Goal: Information Seeking & Learning: Check status

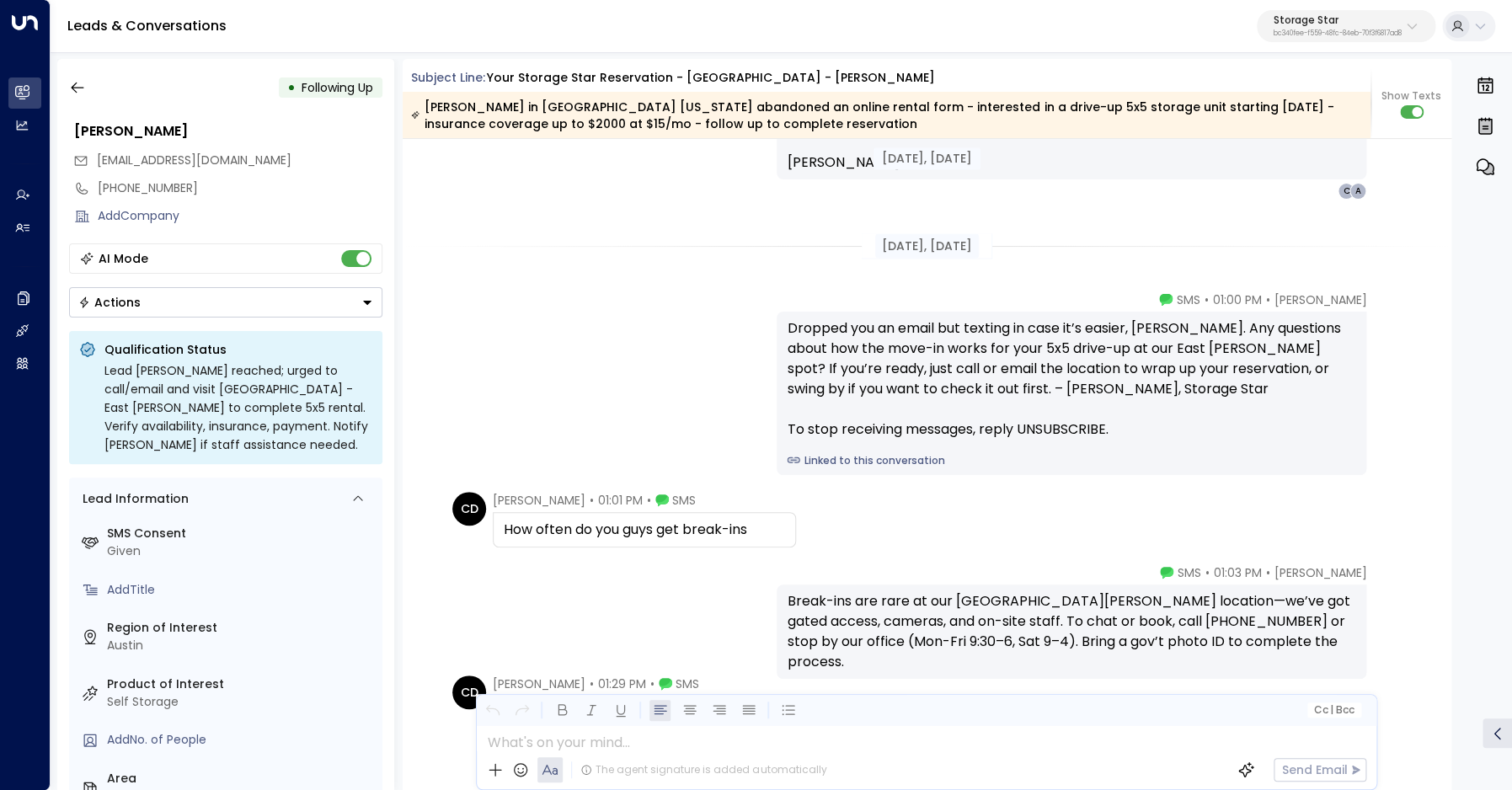
scroll to position [1457, 0]
click at [620, 529] on div "How often do you guys get break-ins" at bounding box center [644, 527] width 282 height 20
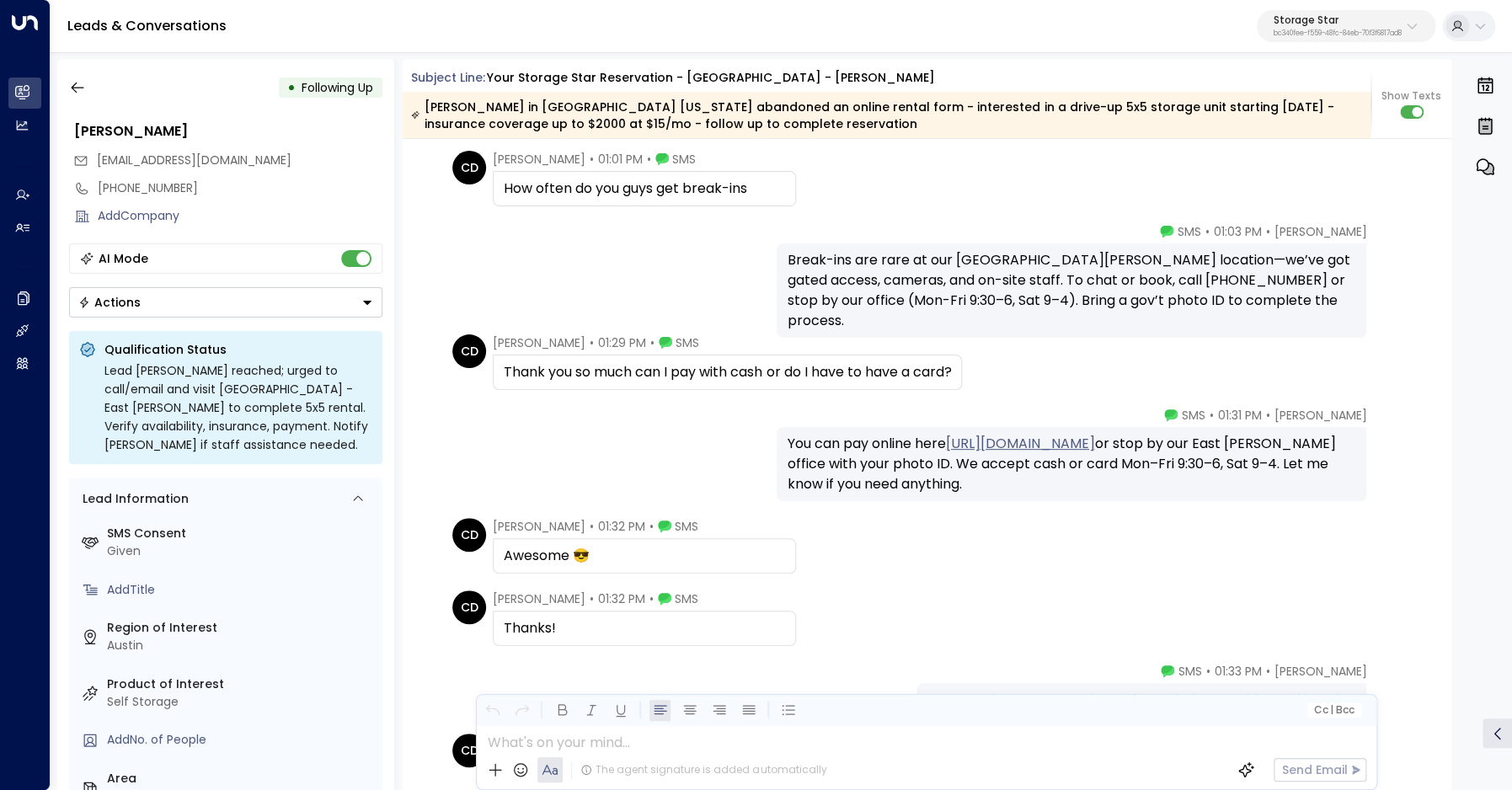
scroll to position [1824, 0]
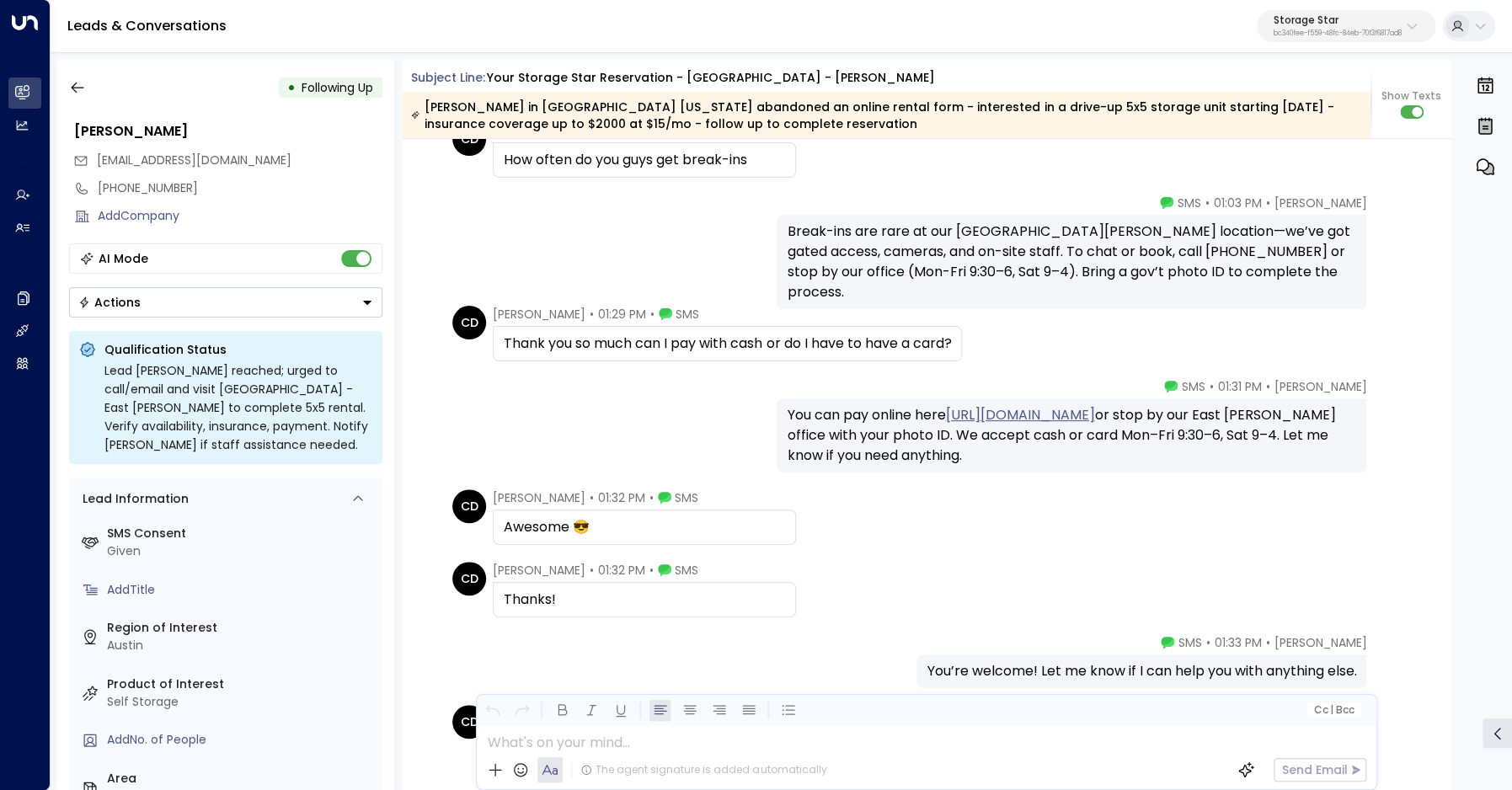
click at [548, 525] on div "Awesome 😎" at bounding box center [644, 527] width 282 height 20
click at [541, 593] on div "Thanks!" at bounding box center [644, 600] width 282 height 20
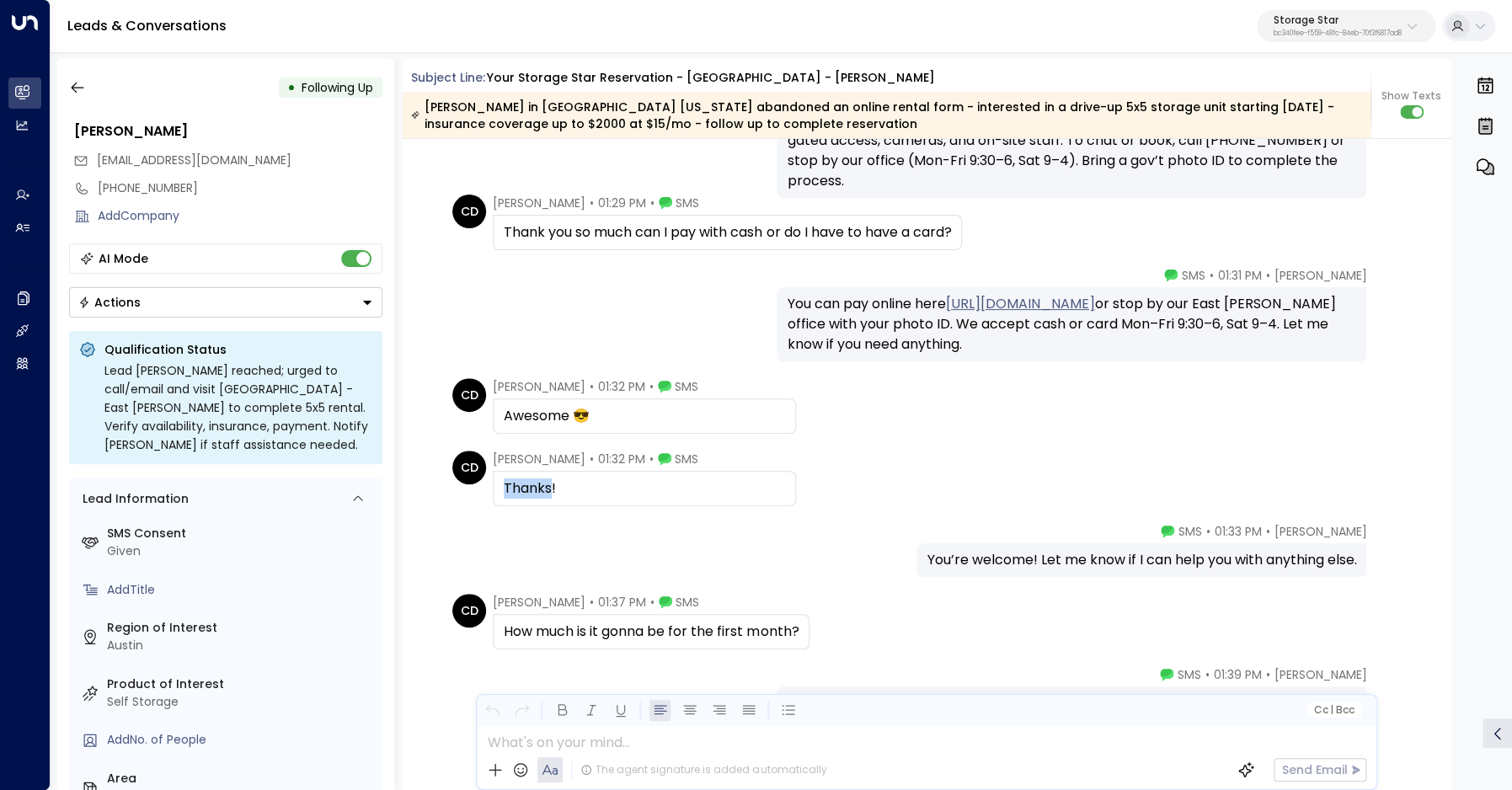
scroll to position [1937, 0]
click at [745, 636] on div "How much is it gonna be for the first month?" at bounding box center [651, 630] width 294 height 20
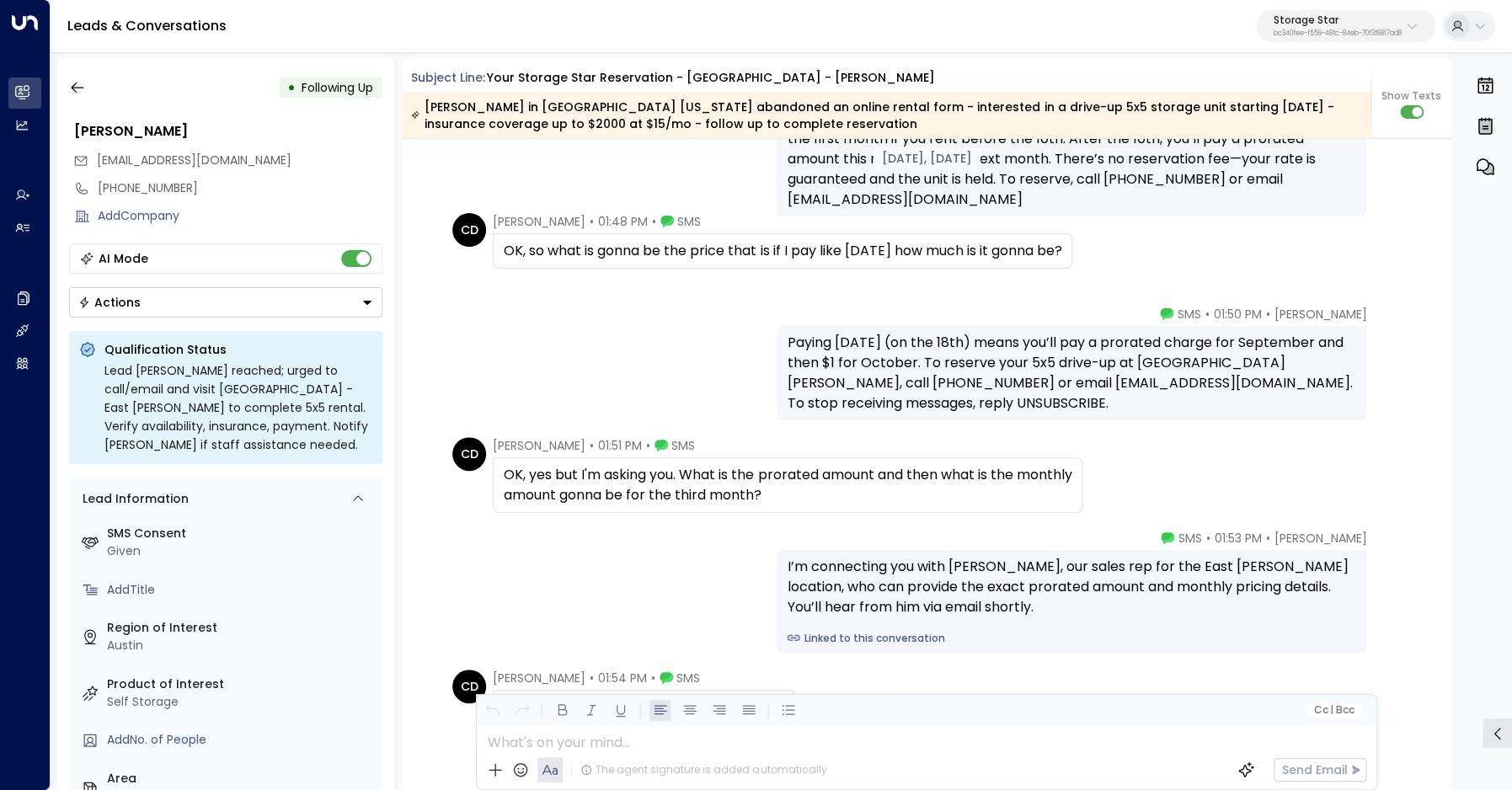
scroll to position [2596, 0]
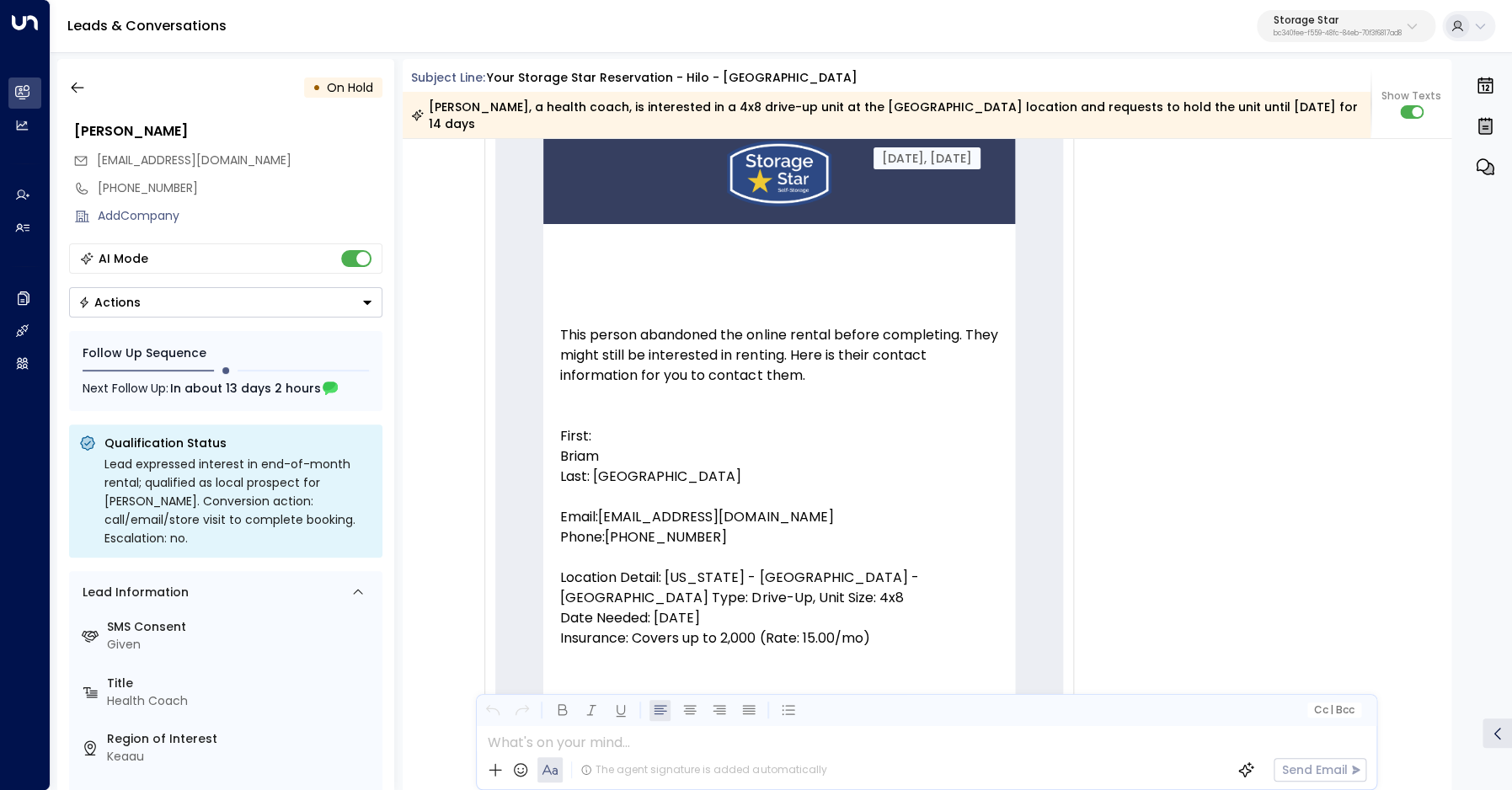
scroll to position [122, 0]
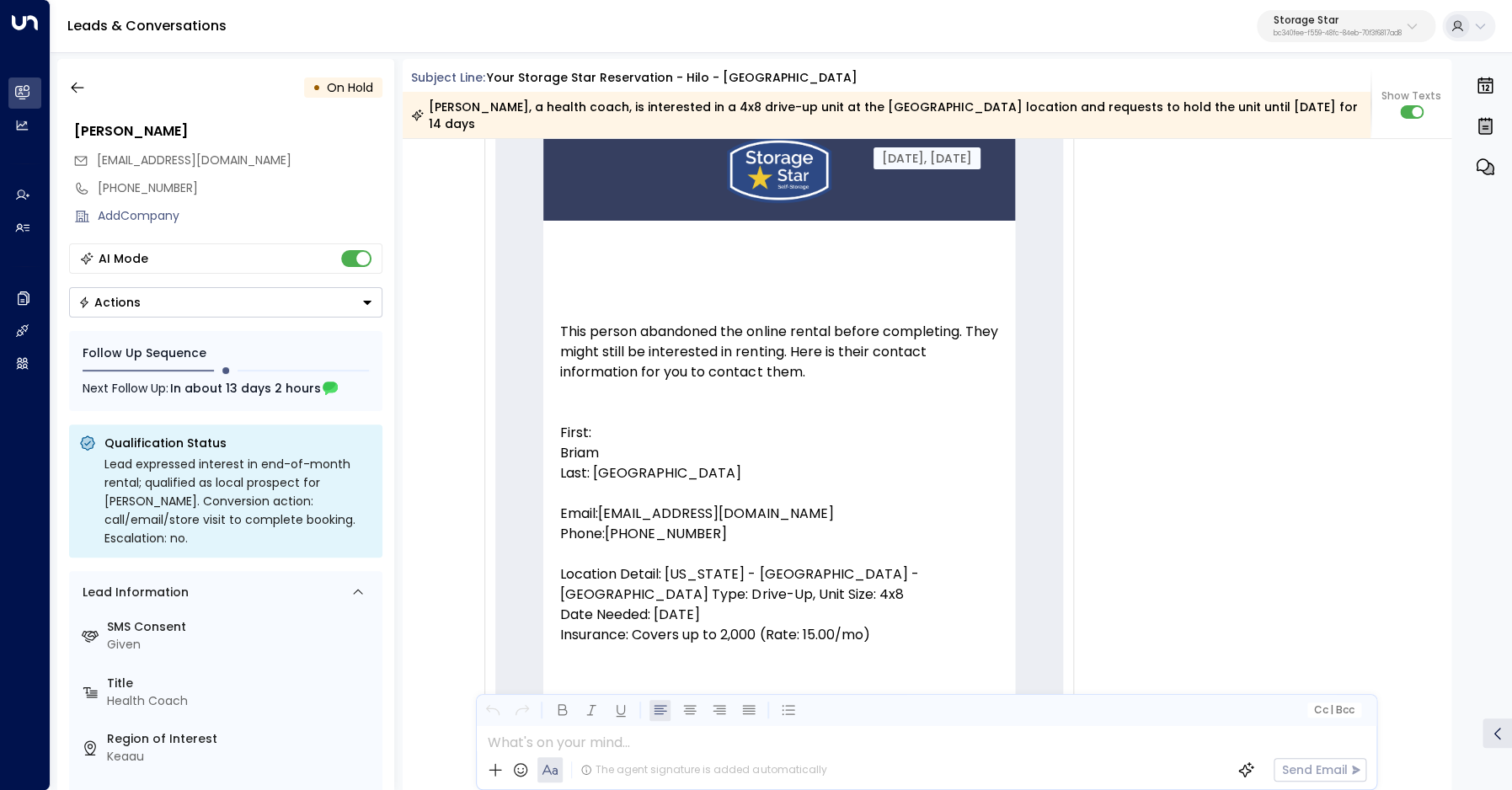
click at [580, 437] on p "First: Briam" at bounding box center [779, 443] width 438 height 41
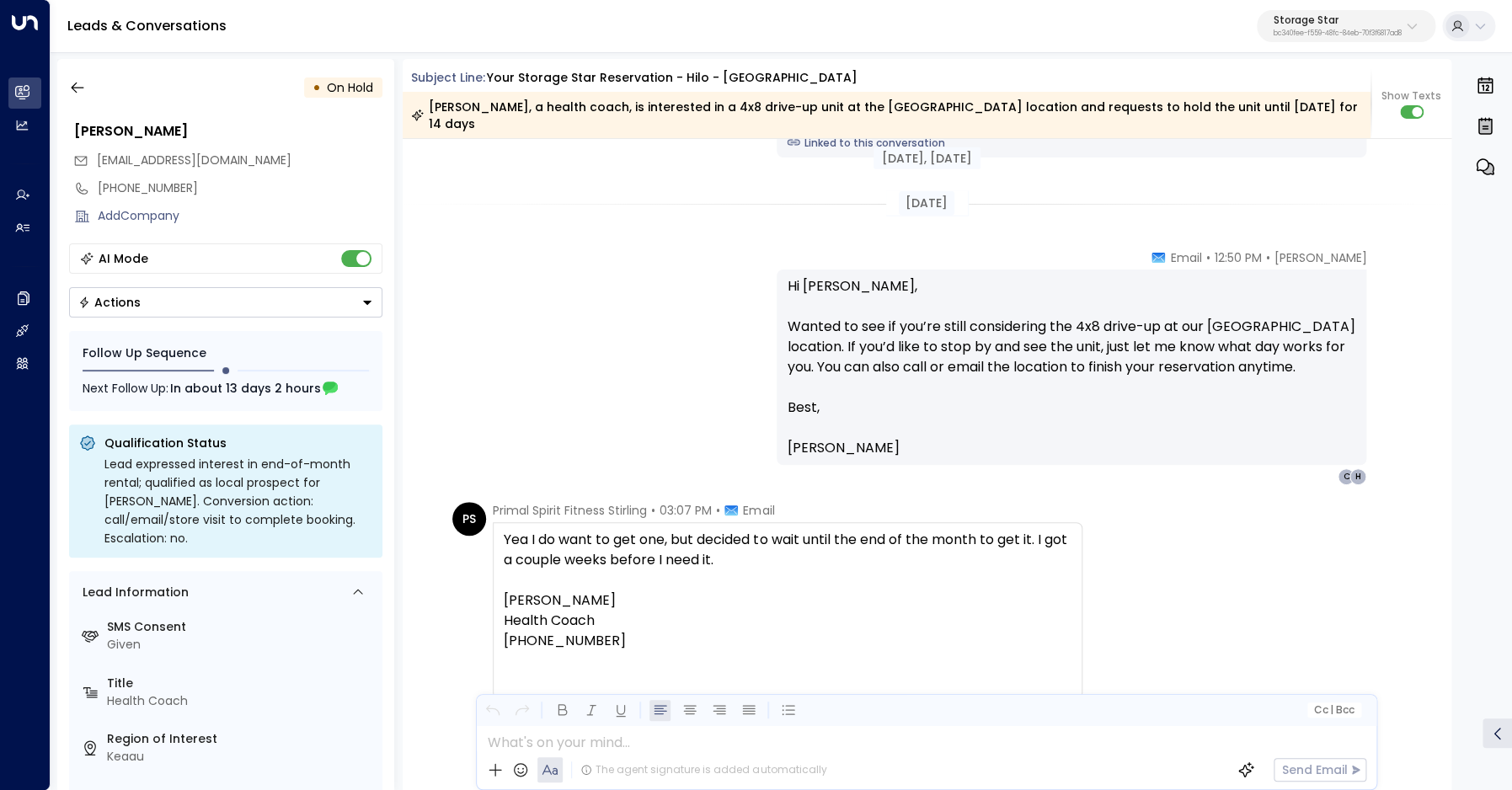
scroll to position [2015, 0]
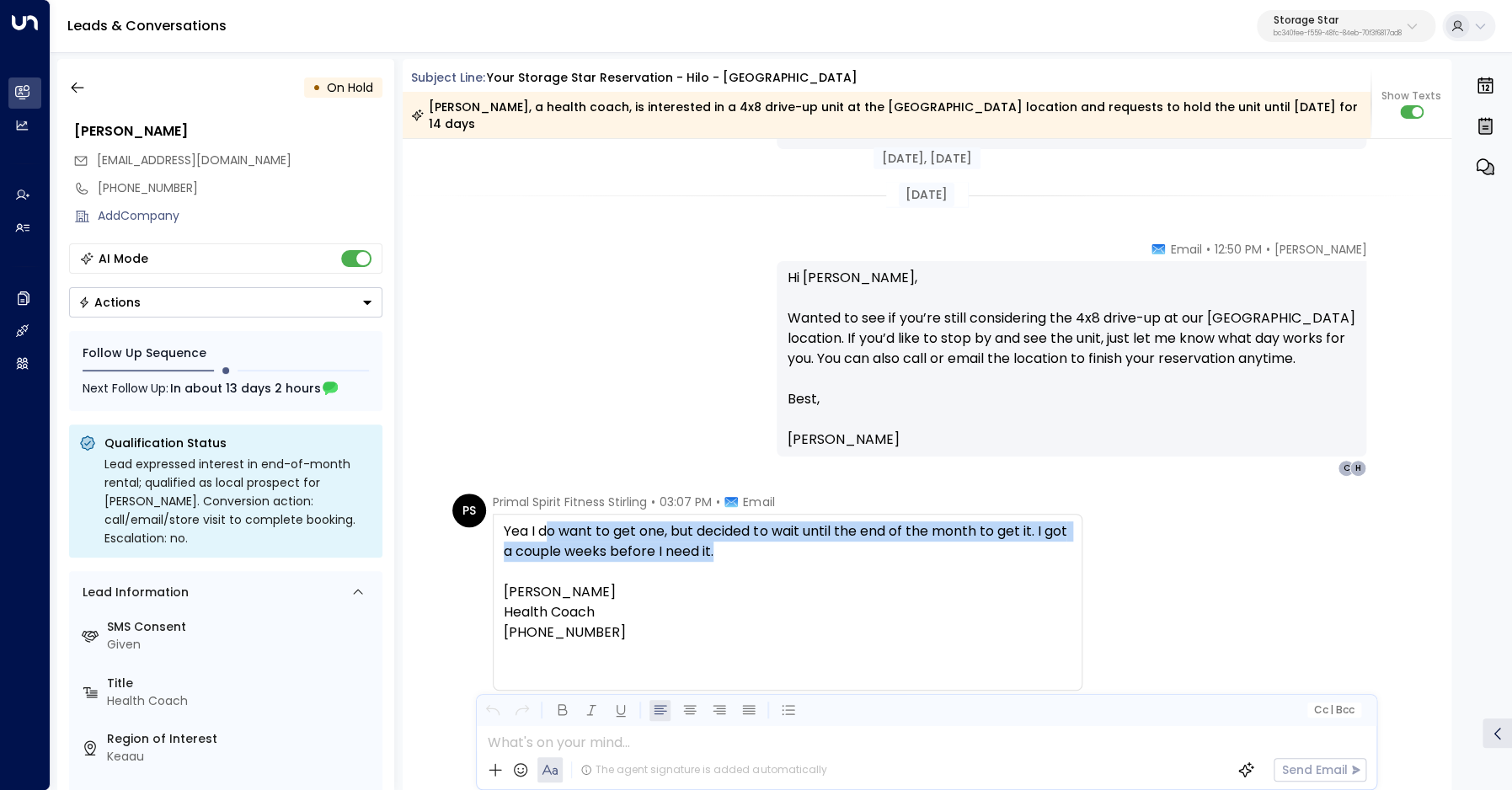
drag, startPoint x: 552, startPoint y: 518, endPoint x: 750, endPoint y: 530, distance: 198.4
click at [750, 530] on div "Yea I do want to get one, but decided to wait until the end of the month to get…" at bounding box center [787, 582] width 568 height 121
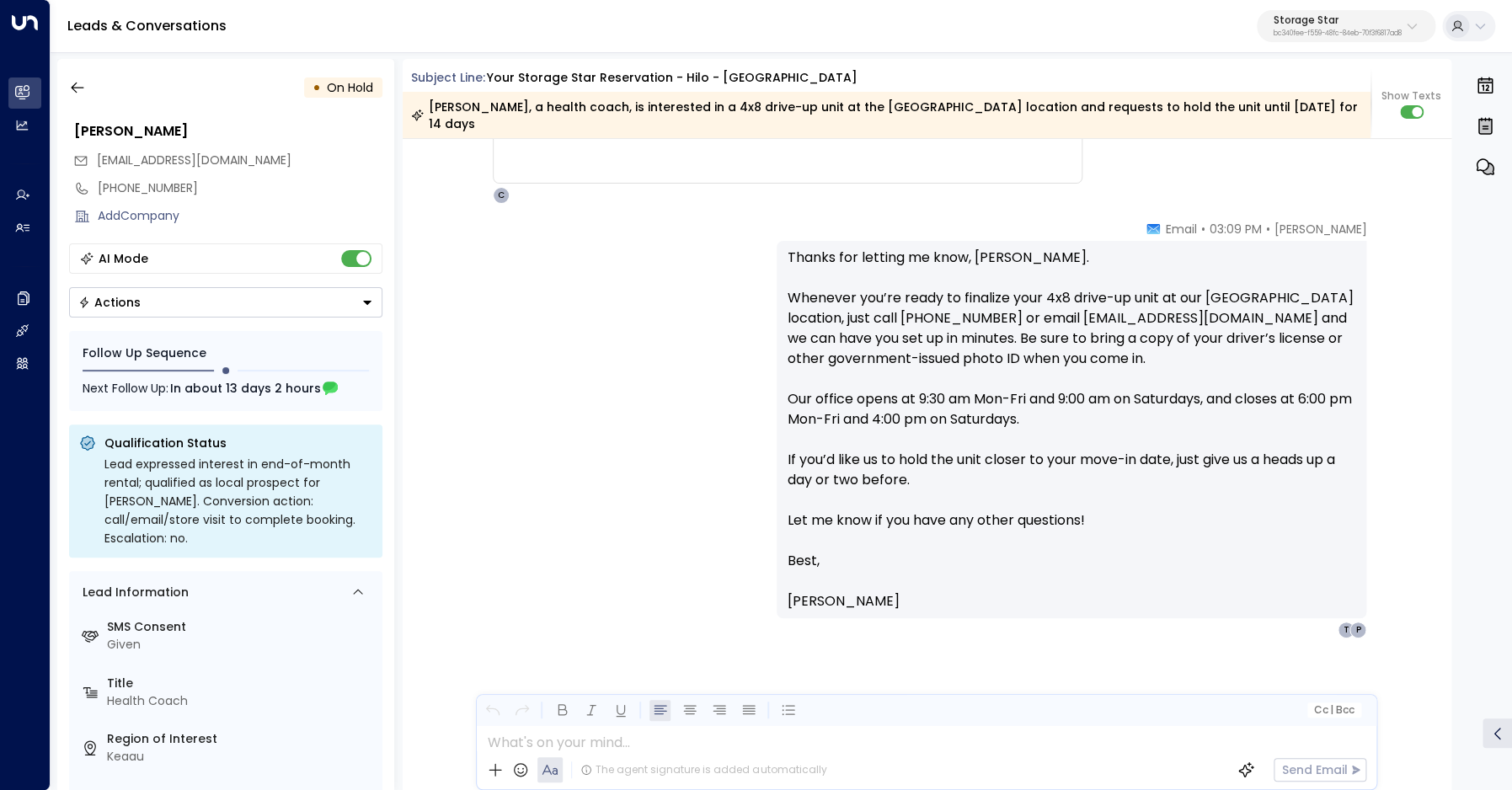
scroll to position [2514, 0]
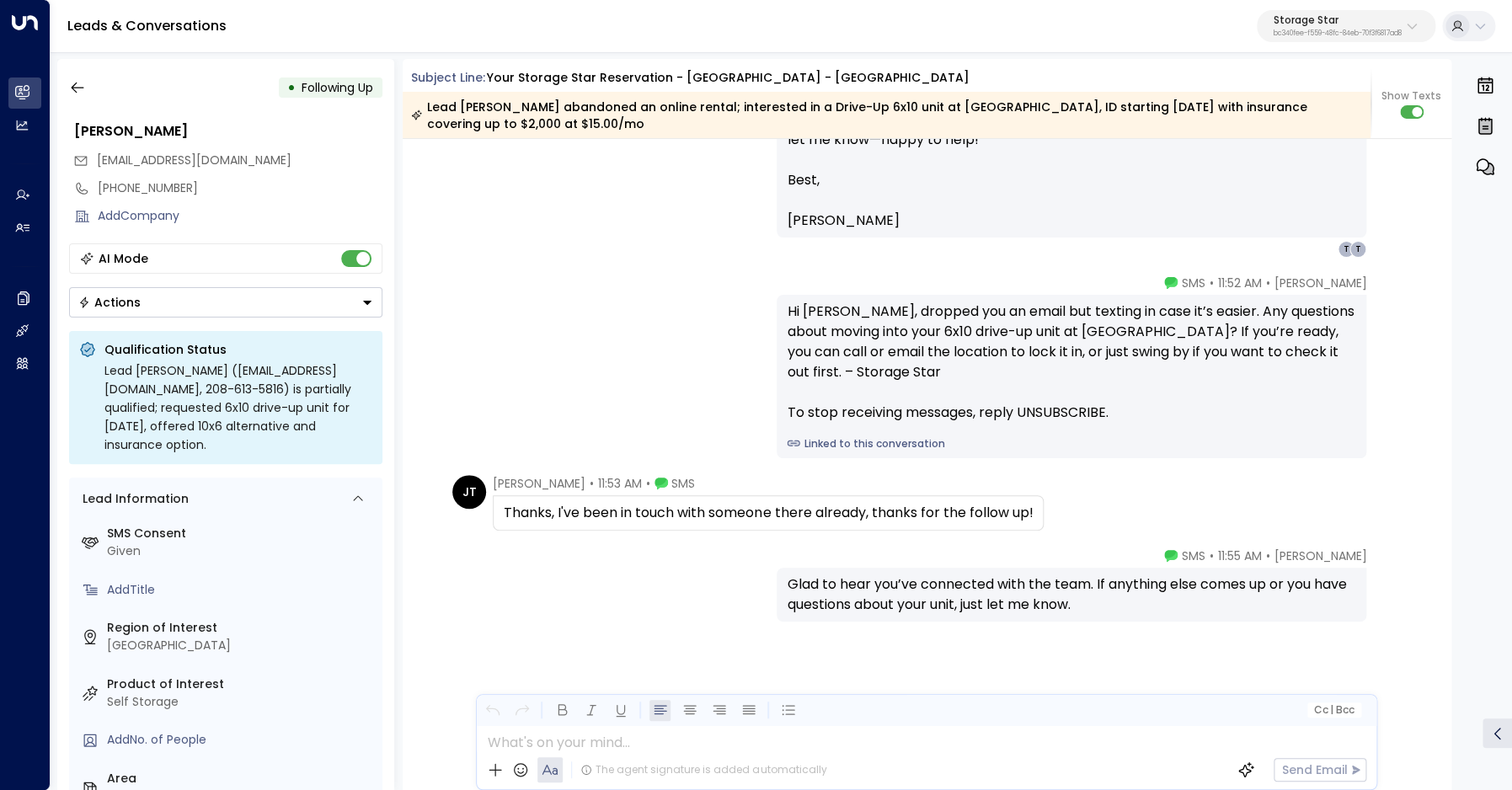
scroll to position [1355, 0]
click at [705, 514] on div "Thanks, I've been in touch with someone there already, thanks for the follow up!" at bounding box center [768, 512] width 529 height 20
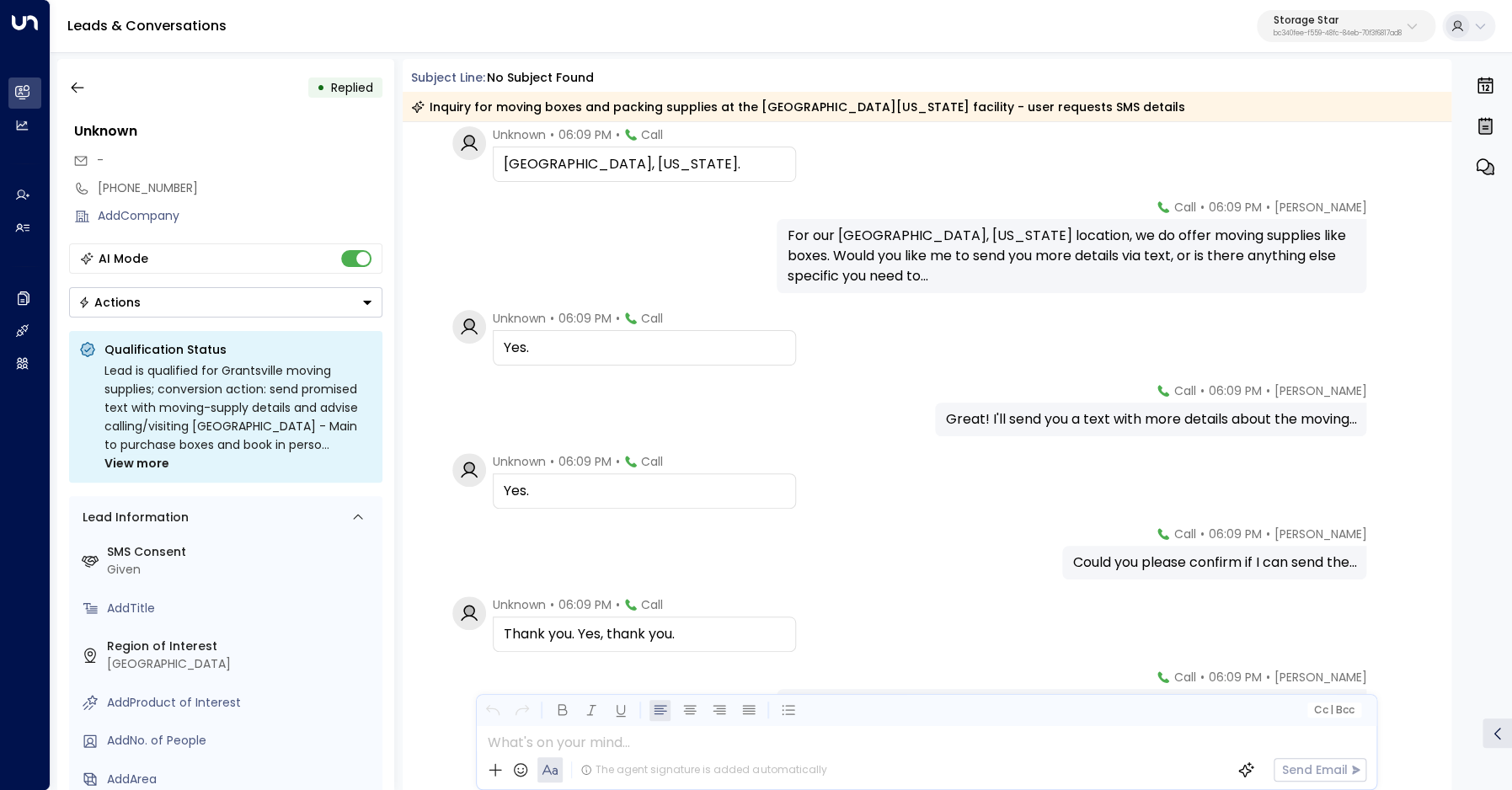
scroll to position [844, 0]
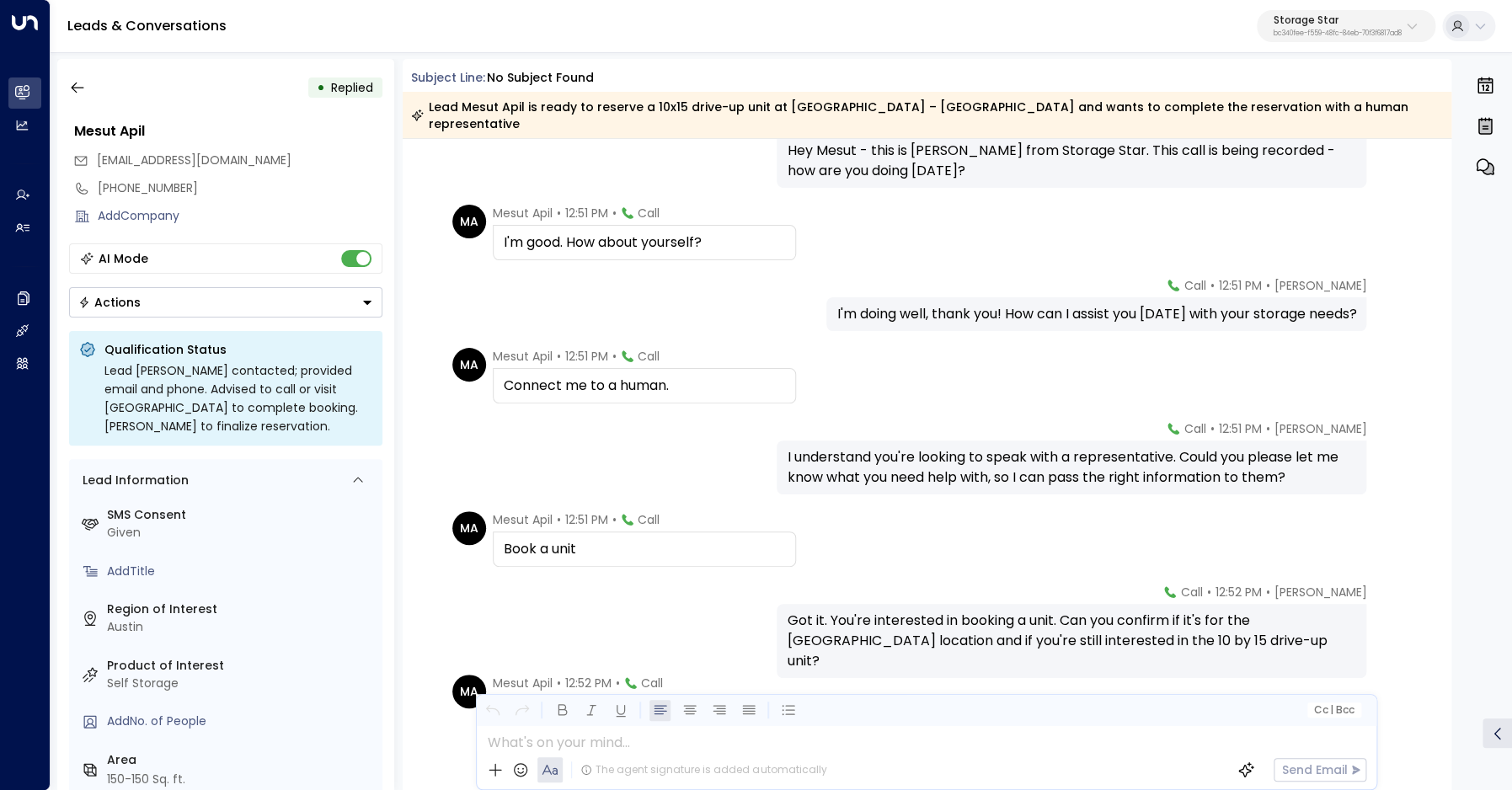
scroll to position [101, 0]
click at [563, 538] on div "Book a unit" at bounding box center [644, 548] width 282 height 20
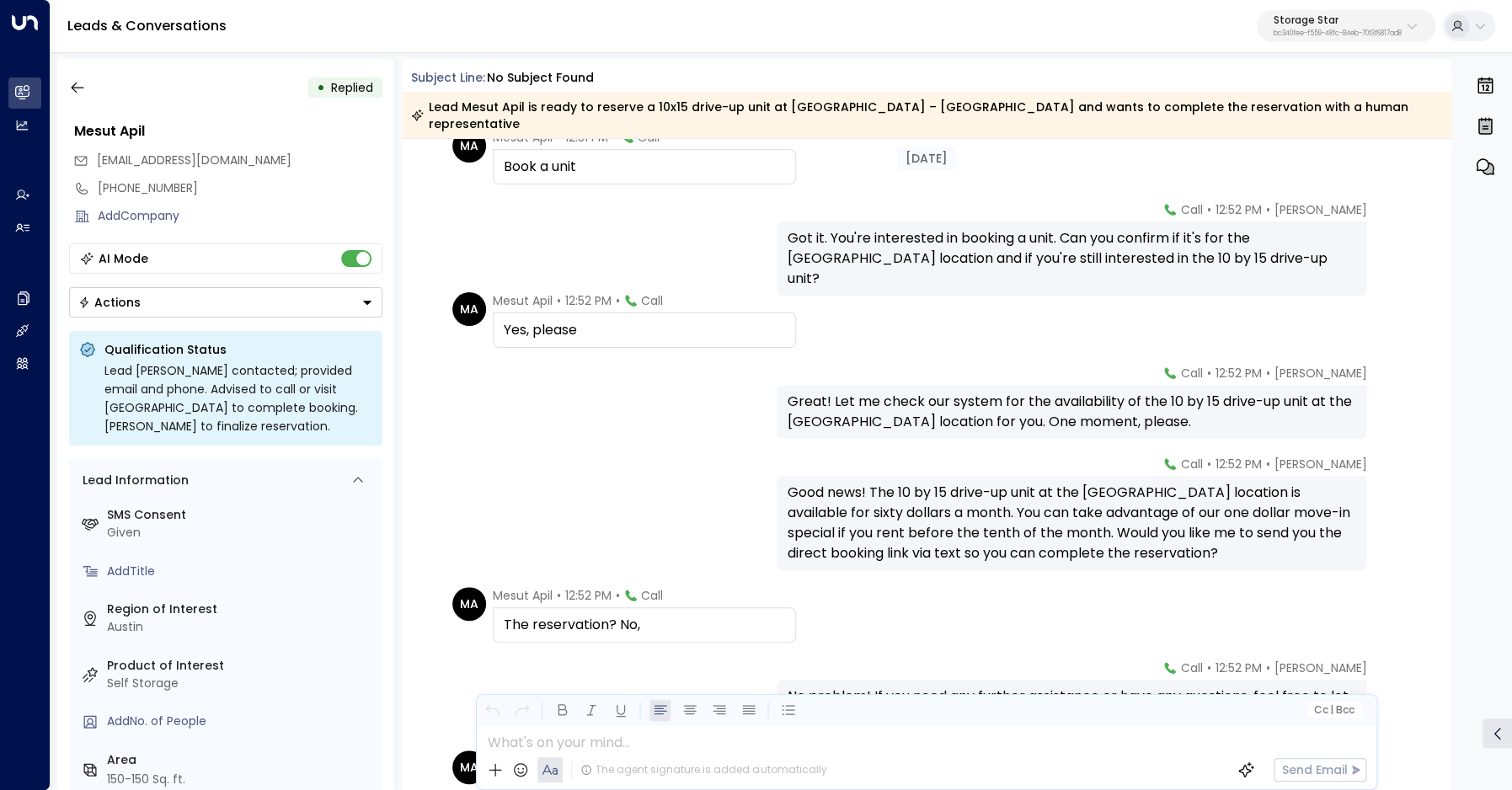
scroll to position [487, 0]
click at [582, 608] on div "The reservation? No," at bounding box center [644, 626] width 303 height 36
click at [582, 610] on div "The reservation? No," at bounding box center [644, 628] width 303 height 36
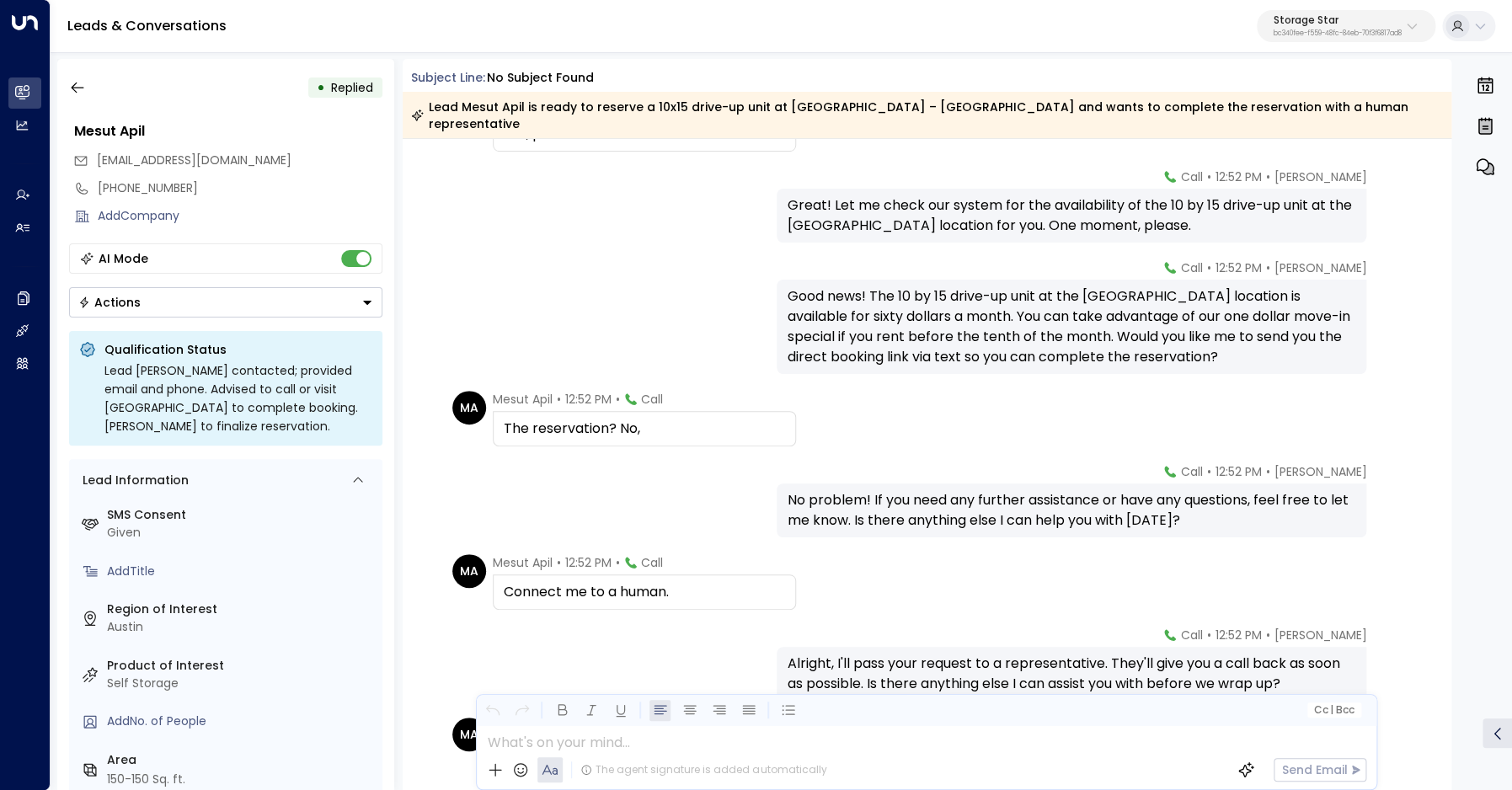
click at [650, 586] on div "Connect me to a human." at bounding box center [644, 592] width 303 height 36
click at [650, 586] on div "Connect me to a human." at bounding box center [644, 593] width 303 height 36
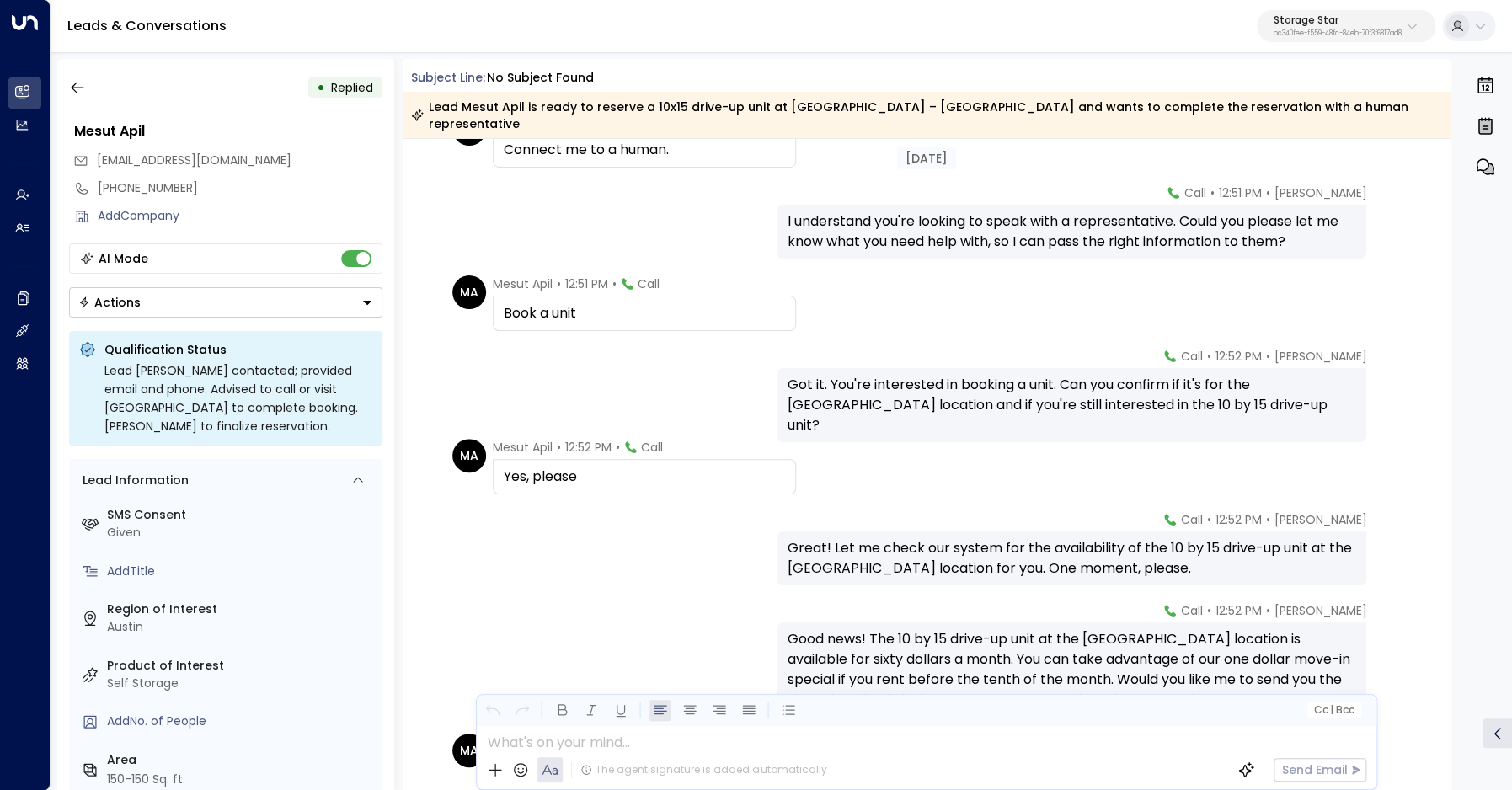
scroll to position [337, 0]
drag, startPoint x: 959, startPoint y: 387, endPoint x: 1284, endPoint y: 386, distance: 325.0
click at [1284, 386] on div "Got it. You're interested in booking a unit. Can you confirm if it's for the Au…" at bounding box center [1071, 404] width 569 height 61
click at [131, 185] on div "+15127852817" at bounding box center [240, 188] width 284 height 18
click at [131, 185] on input "**********" at bounding box center [237, 188] width 280 height 18
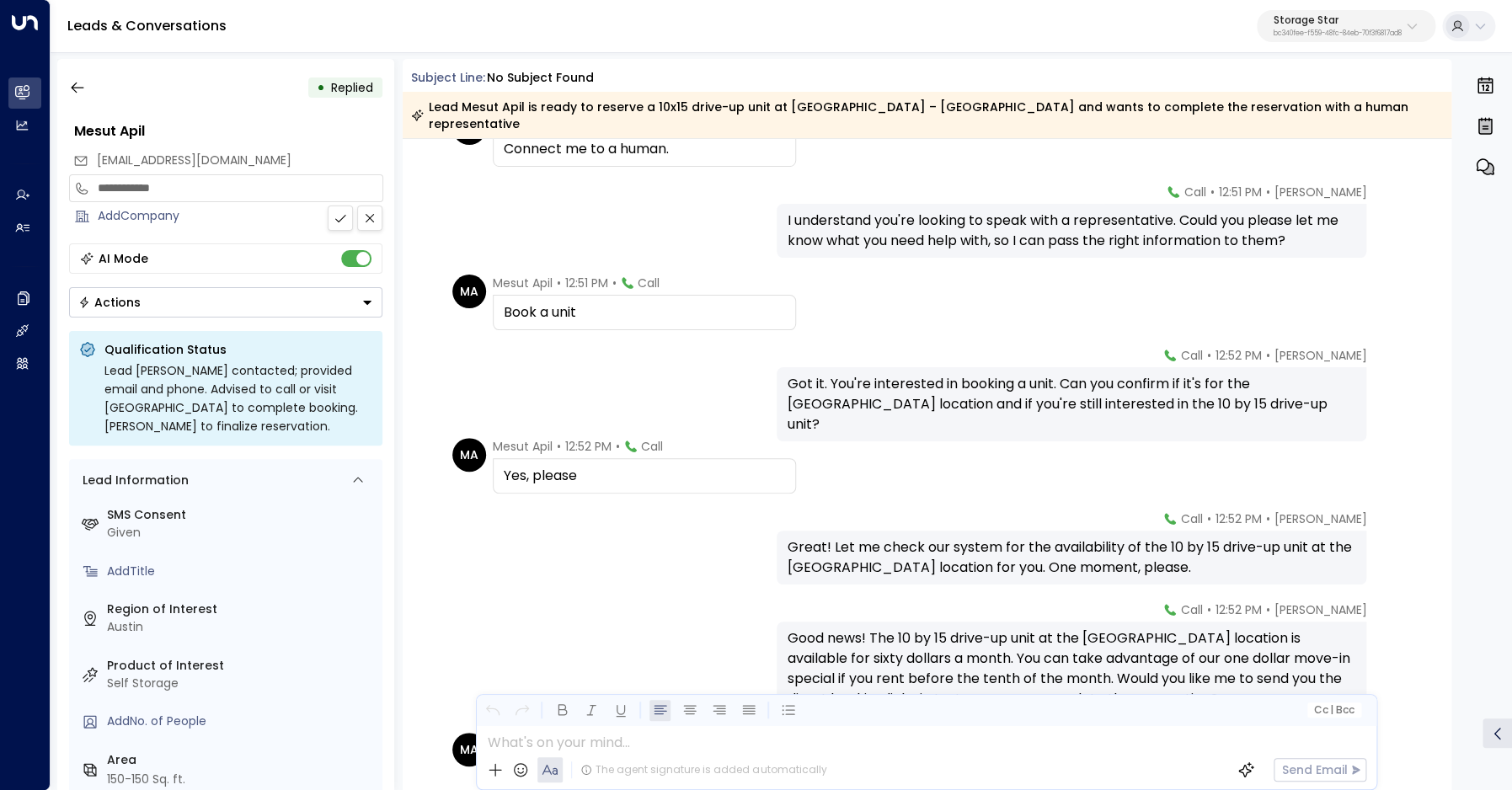
click at [131, 185] on input "**********" at bounding box center [237, 188] width 280 height 18
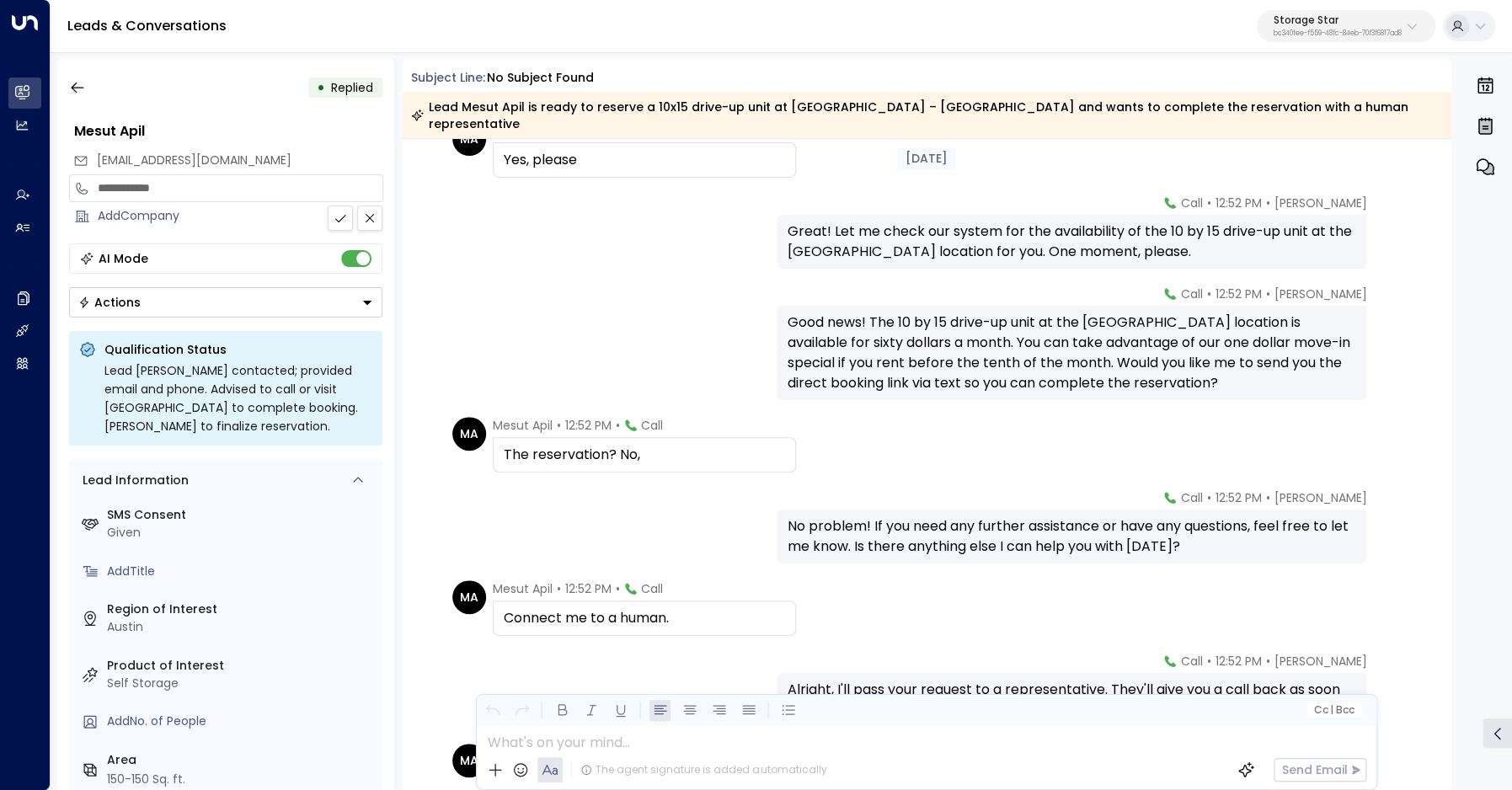
scroll to position [655, 0]
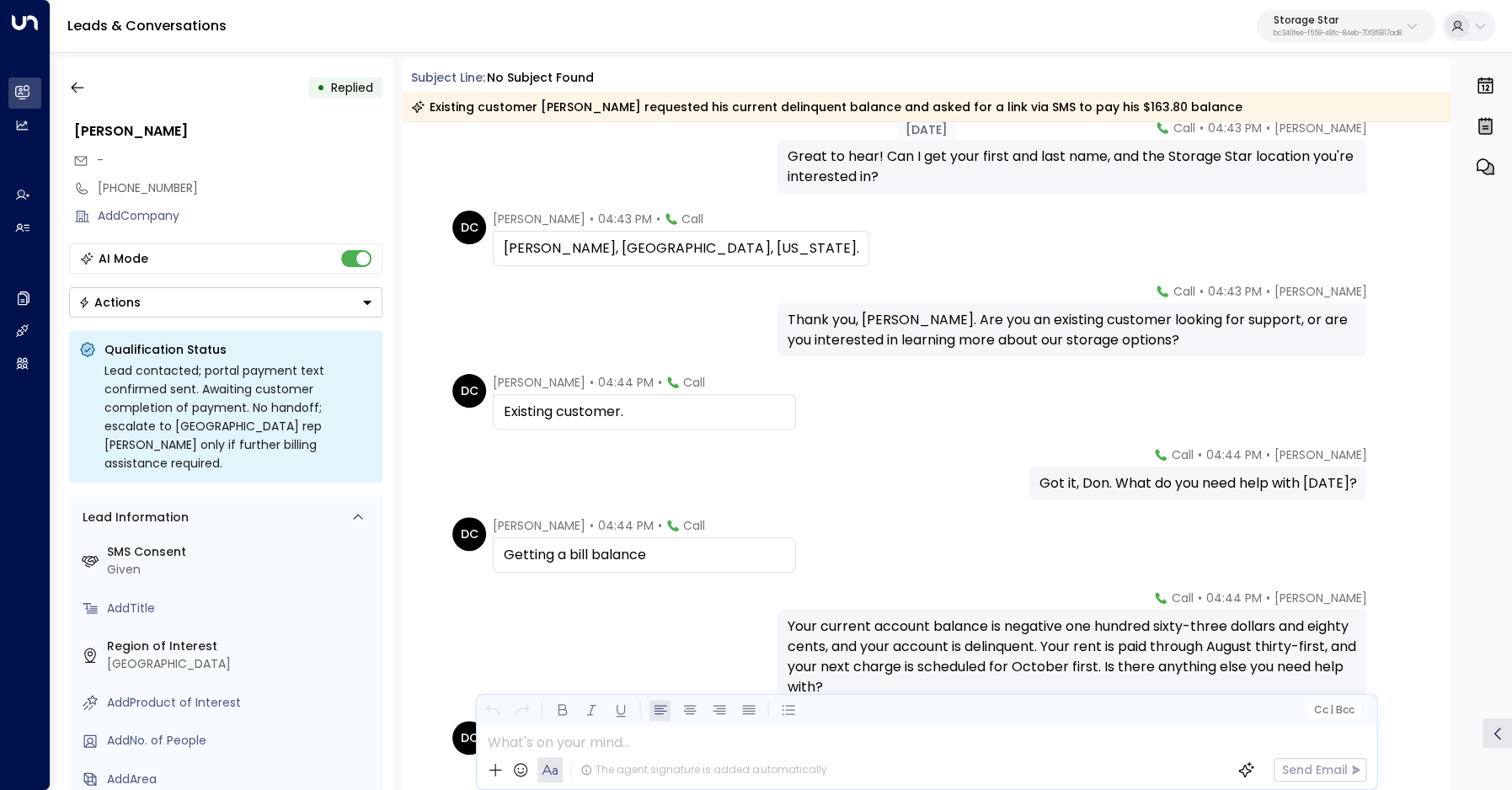
scroll to position [278, 0]
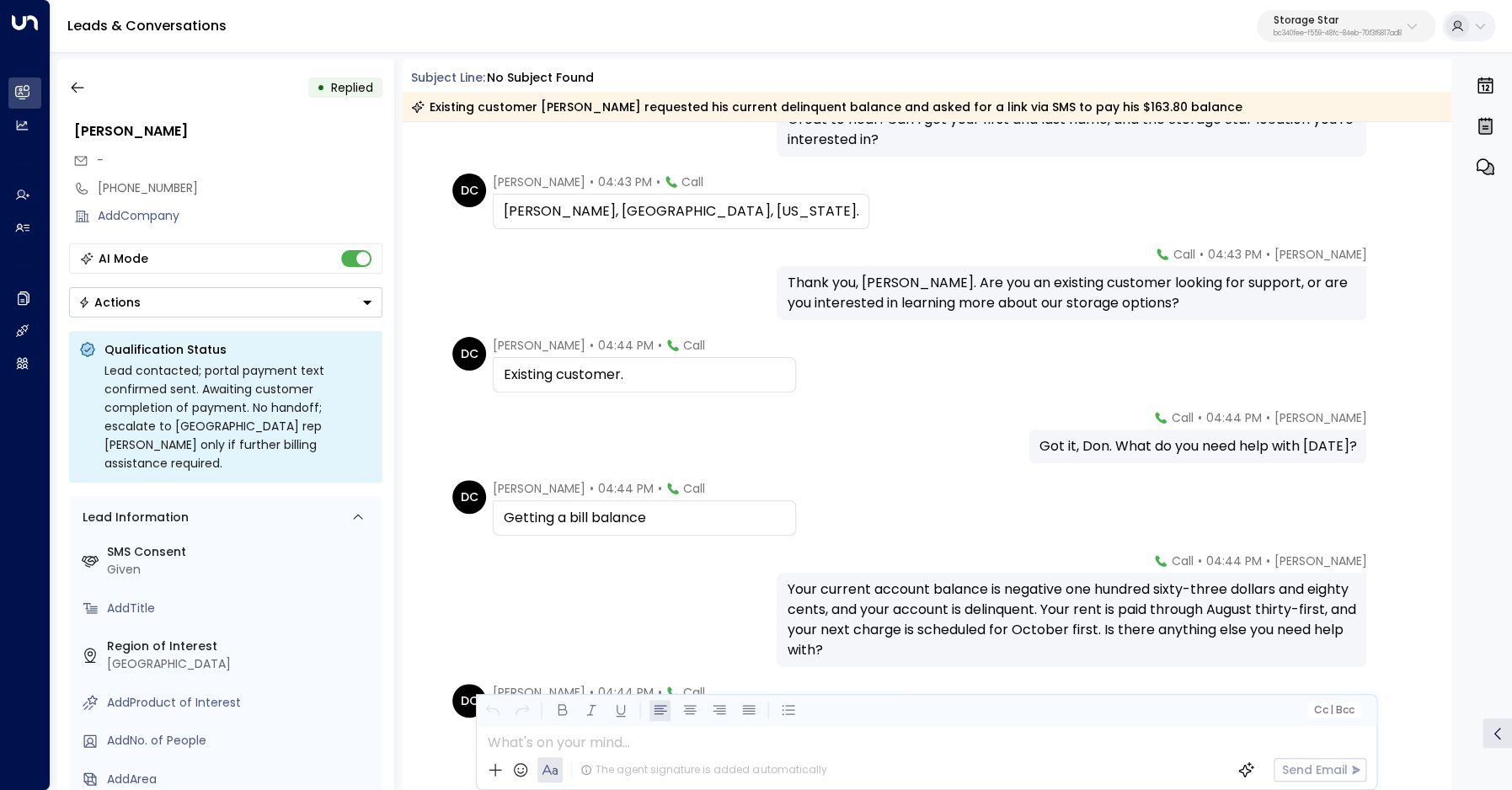
click at [528, 516] on div "Getting a bill balance" at bounding box center [644, 518] width 282 height 20
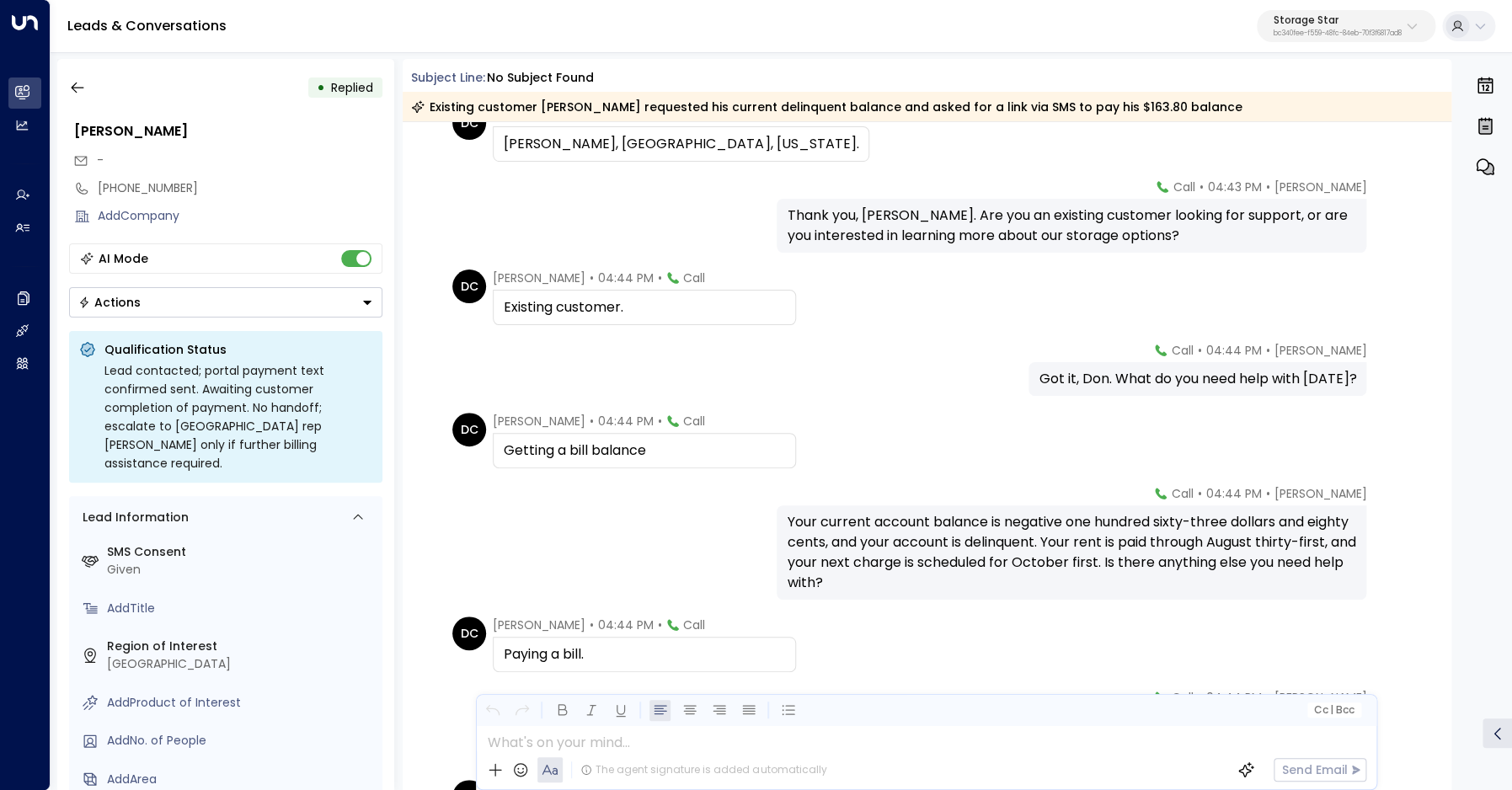
scroll to position [354, 0]
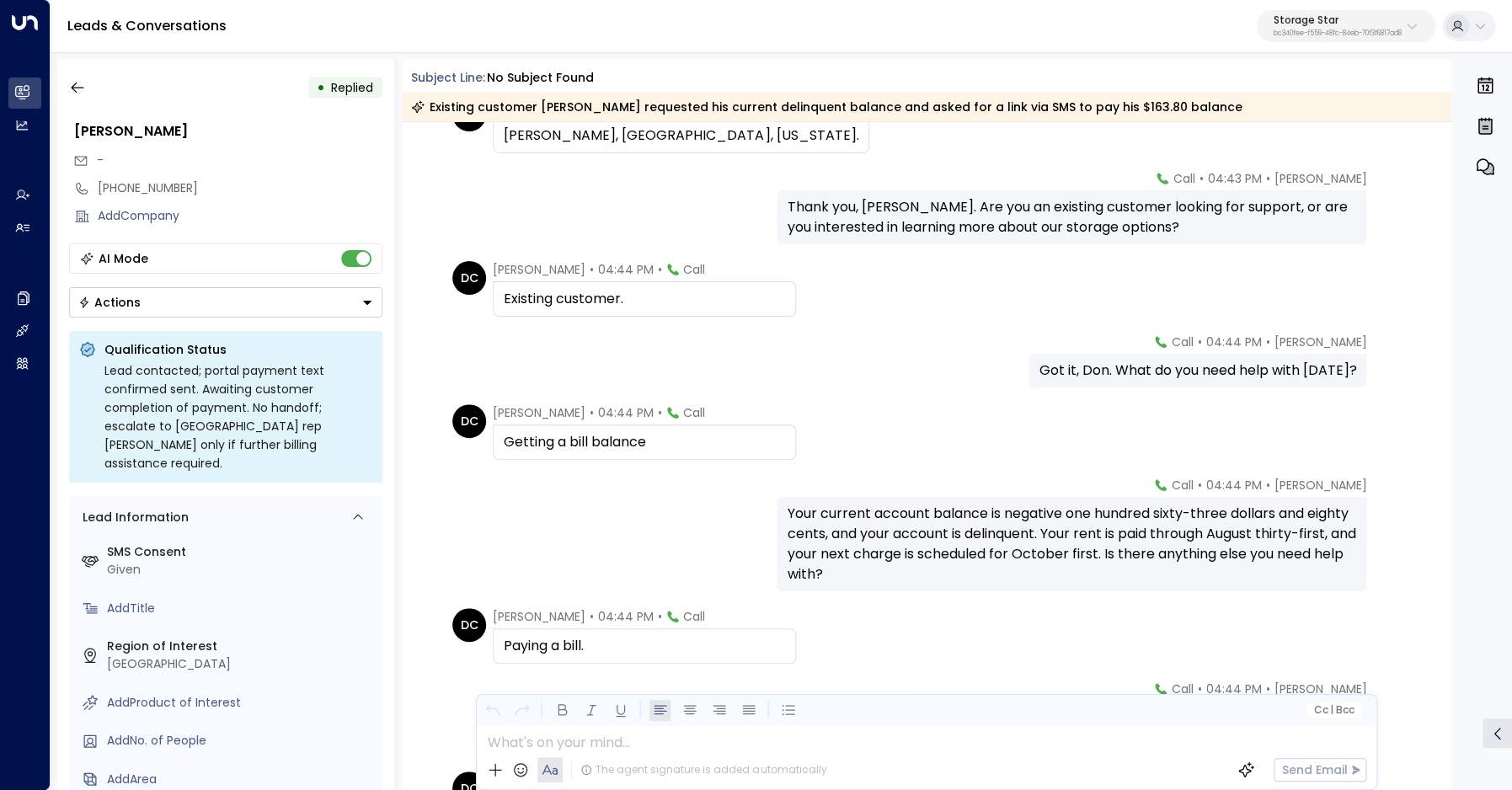
click at [997, 531] on div "Your current account balance is negative one hundred sixty-three dollars and ei…" at bounding box center [1071, 543] width 569 height 81
drag, startPoint x: 1220, startPoint y: 535, endPoint x: 1340, endPoint y: 528, distance: 120.2
click at [1340, 528] on div "Your current account balance is negative one hundred sixty-three dollars and ei…" at bounding box center [1071, 543] width 569 height 81
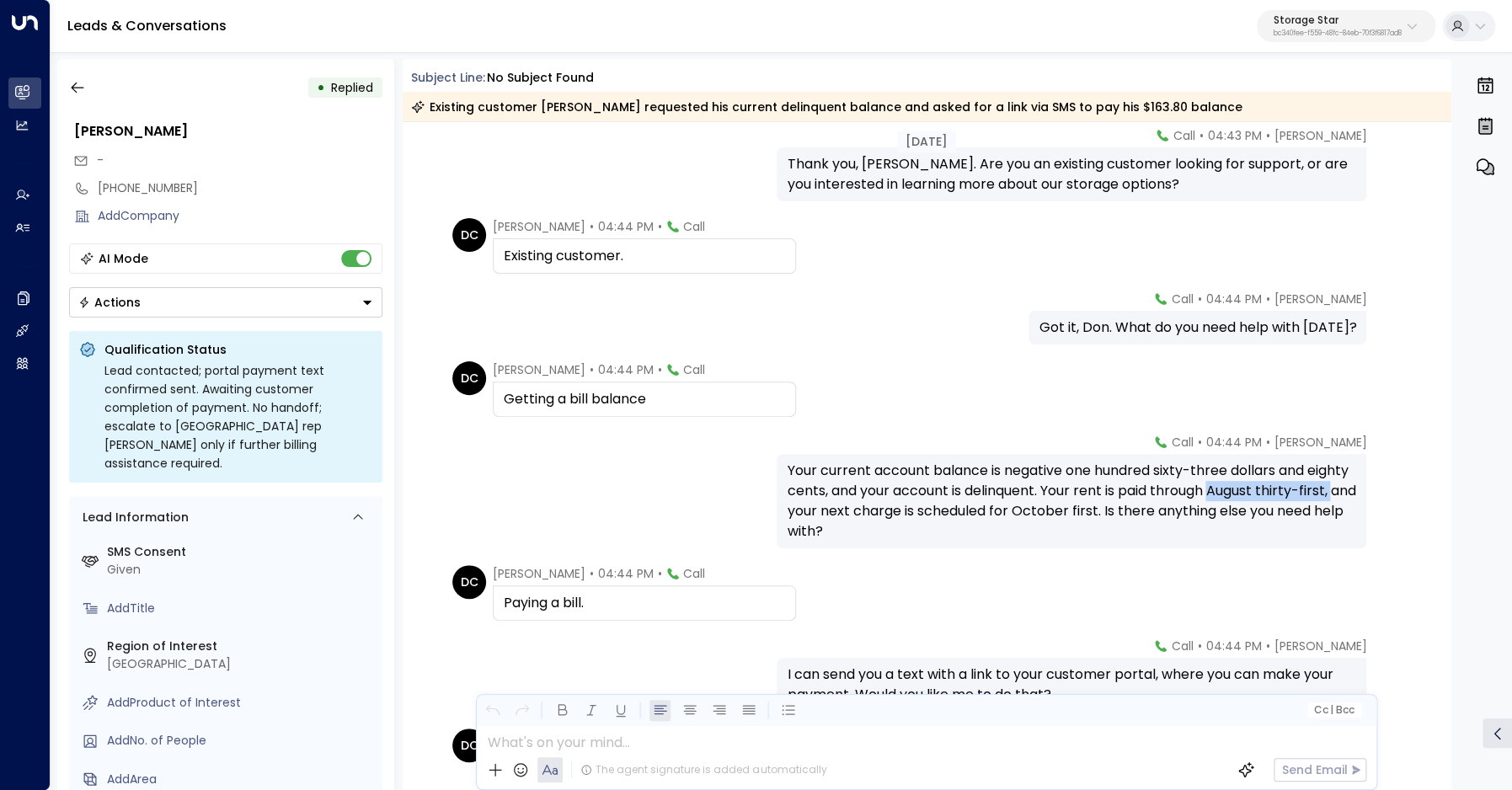
scroll to position [410, 0]
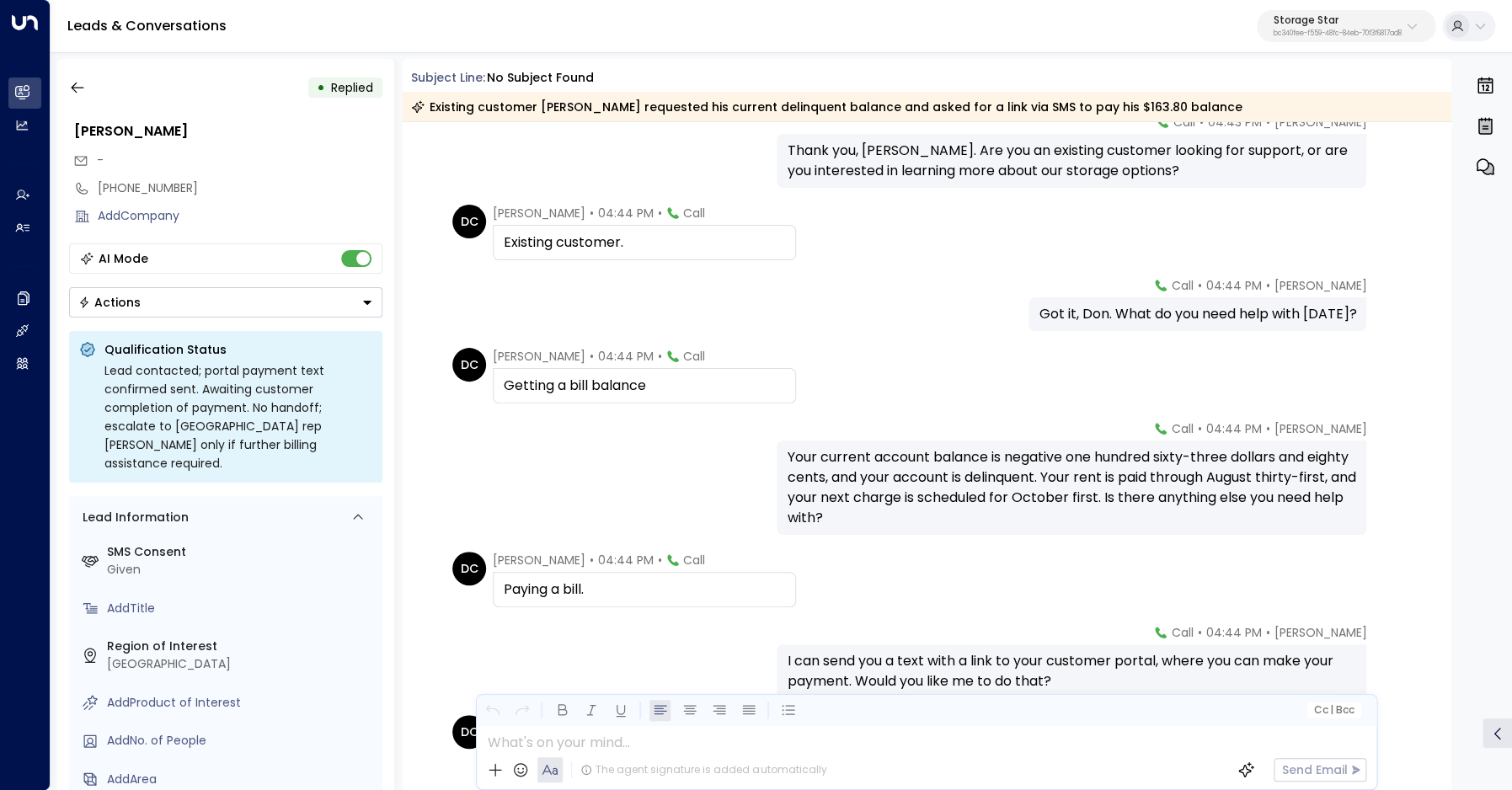
click at [556, 584] on div "Paying a bill." at bounding box center [644, 590] width 282 height 20
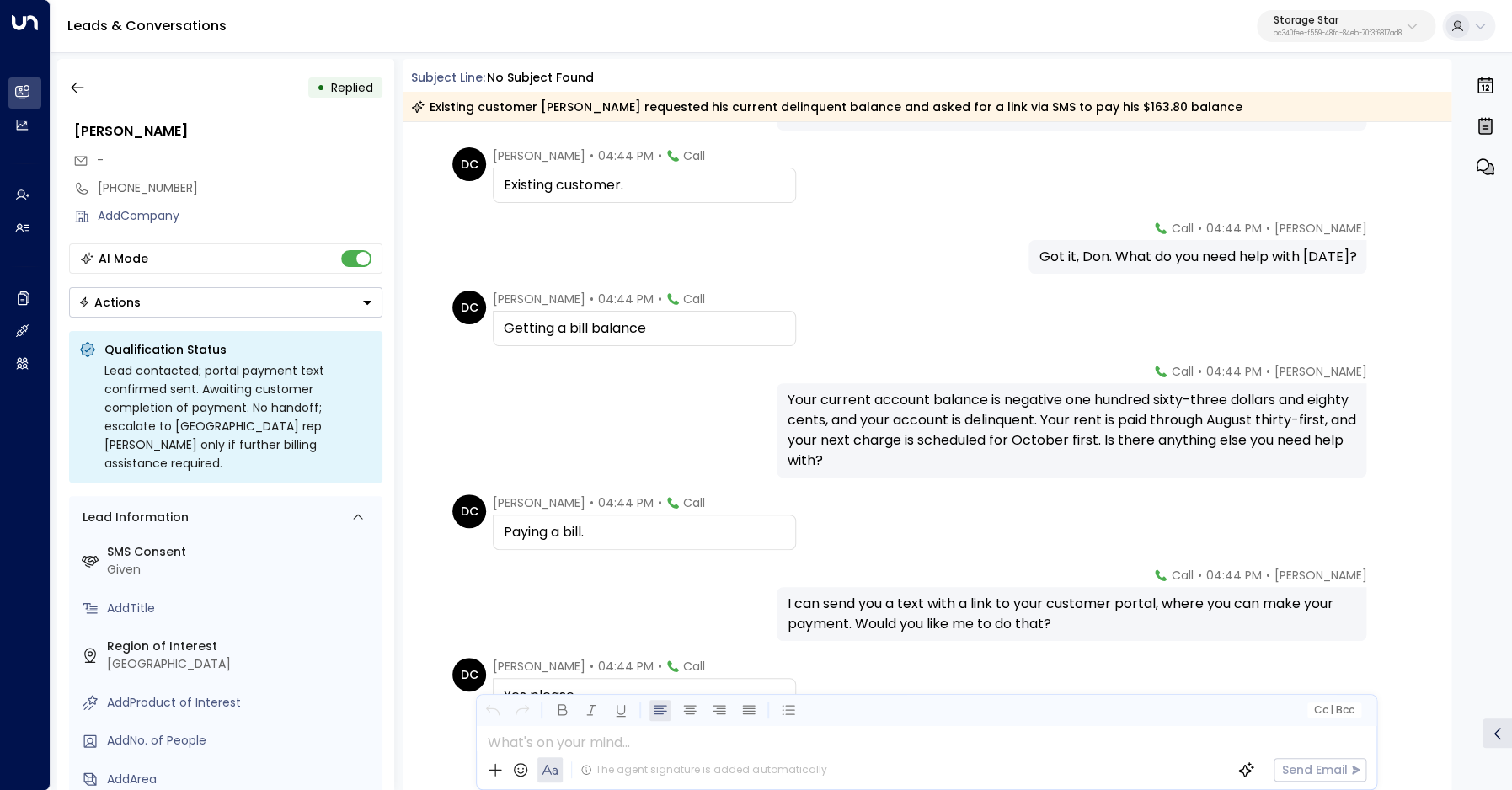
scroll to position [486, 0]
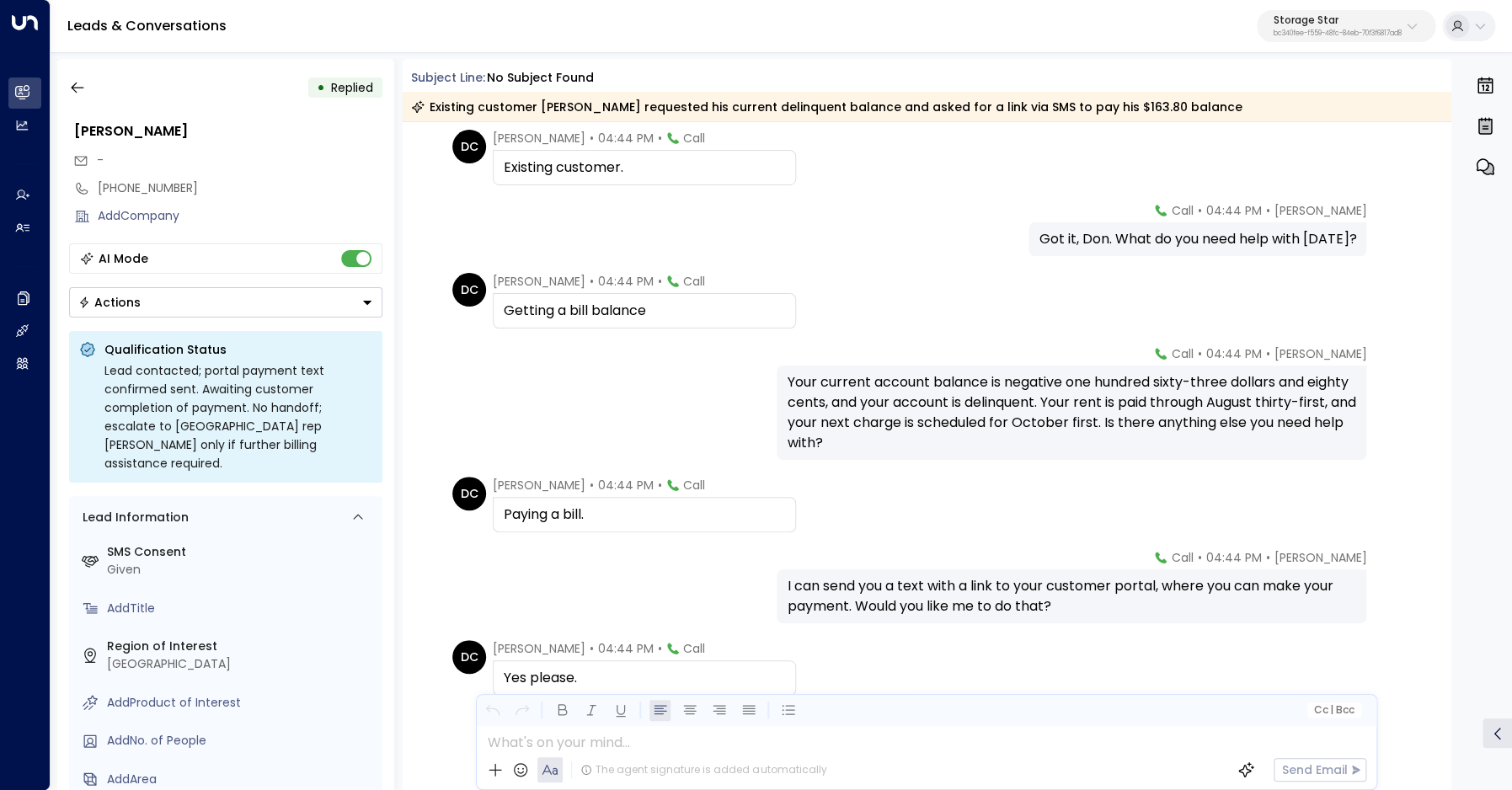
click at [948, 591] on div "I can send you a text with a link to your customer portal, where you can make y…" at bounding box center [1071, 596] width 569 height 41
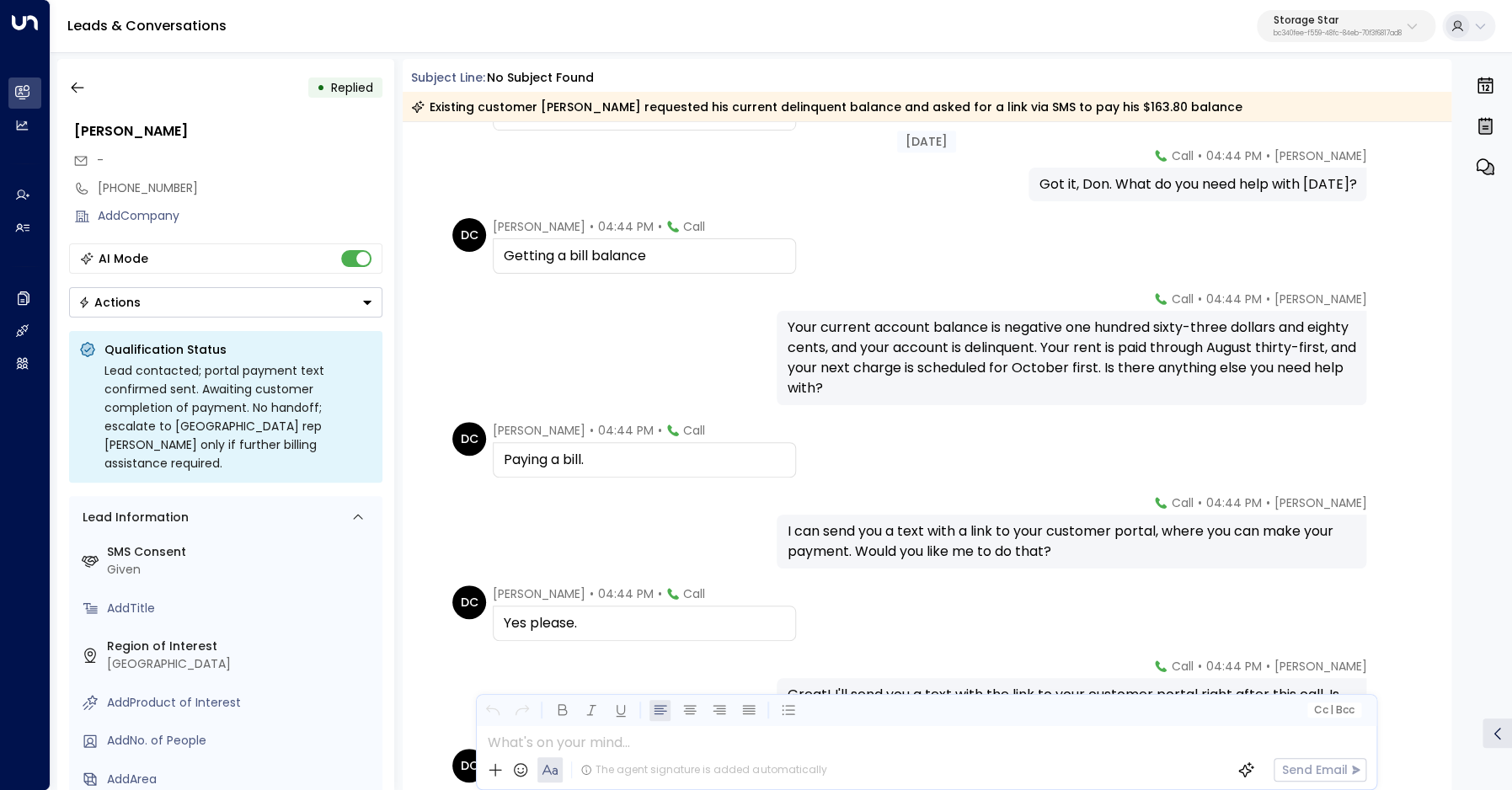
scroll to position [549, 0]
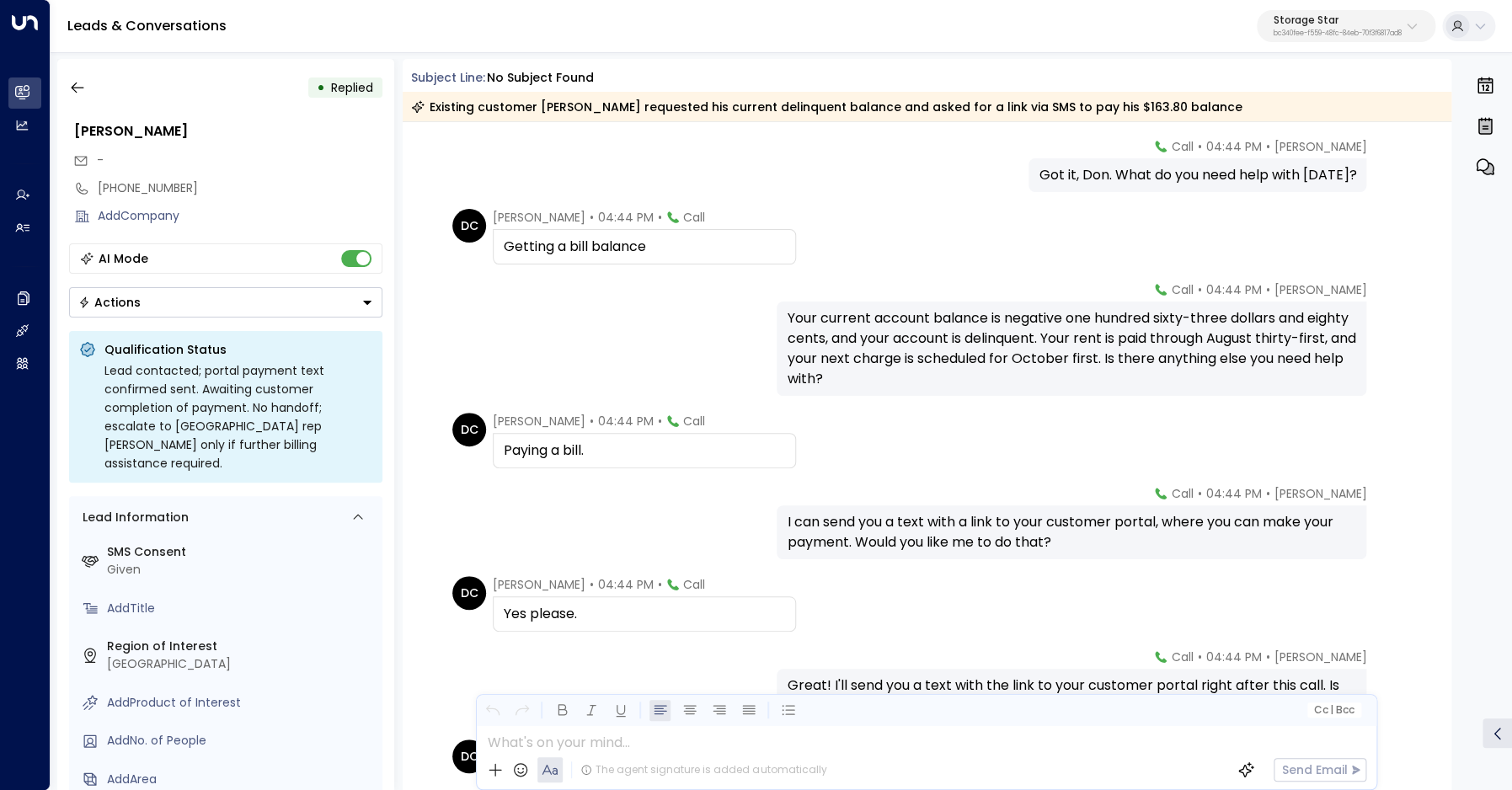
click at [542, 616] on div "Yes please." at bounding box center [644, 614] width 282 height 20
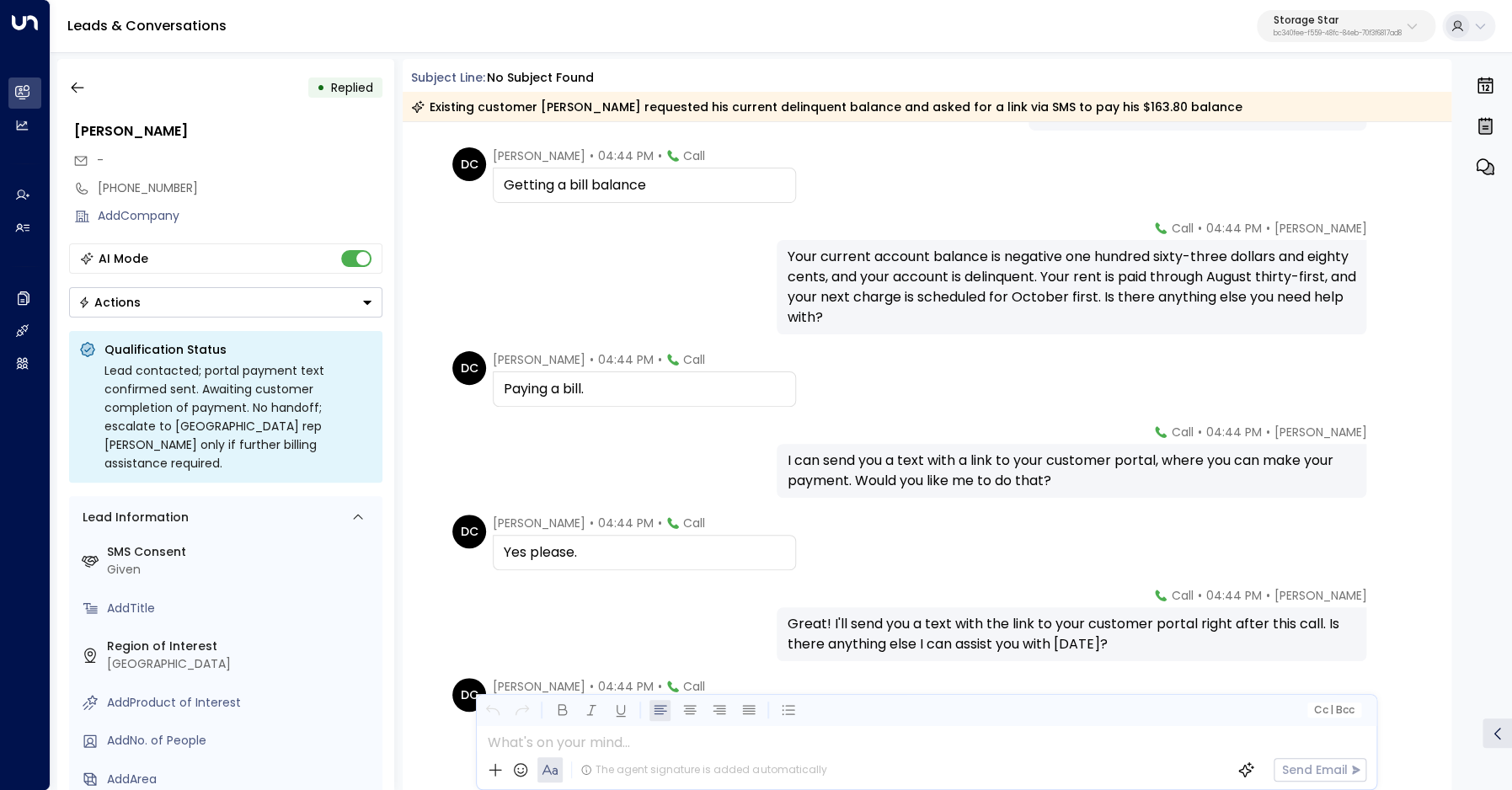
click at [900, 626] on div "Great! I'll send you a text with the link to your customer portal right after t…" at bounding box center [1071, 634] width 569 height 41
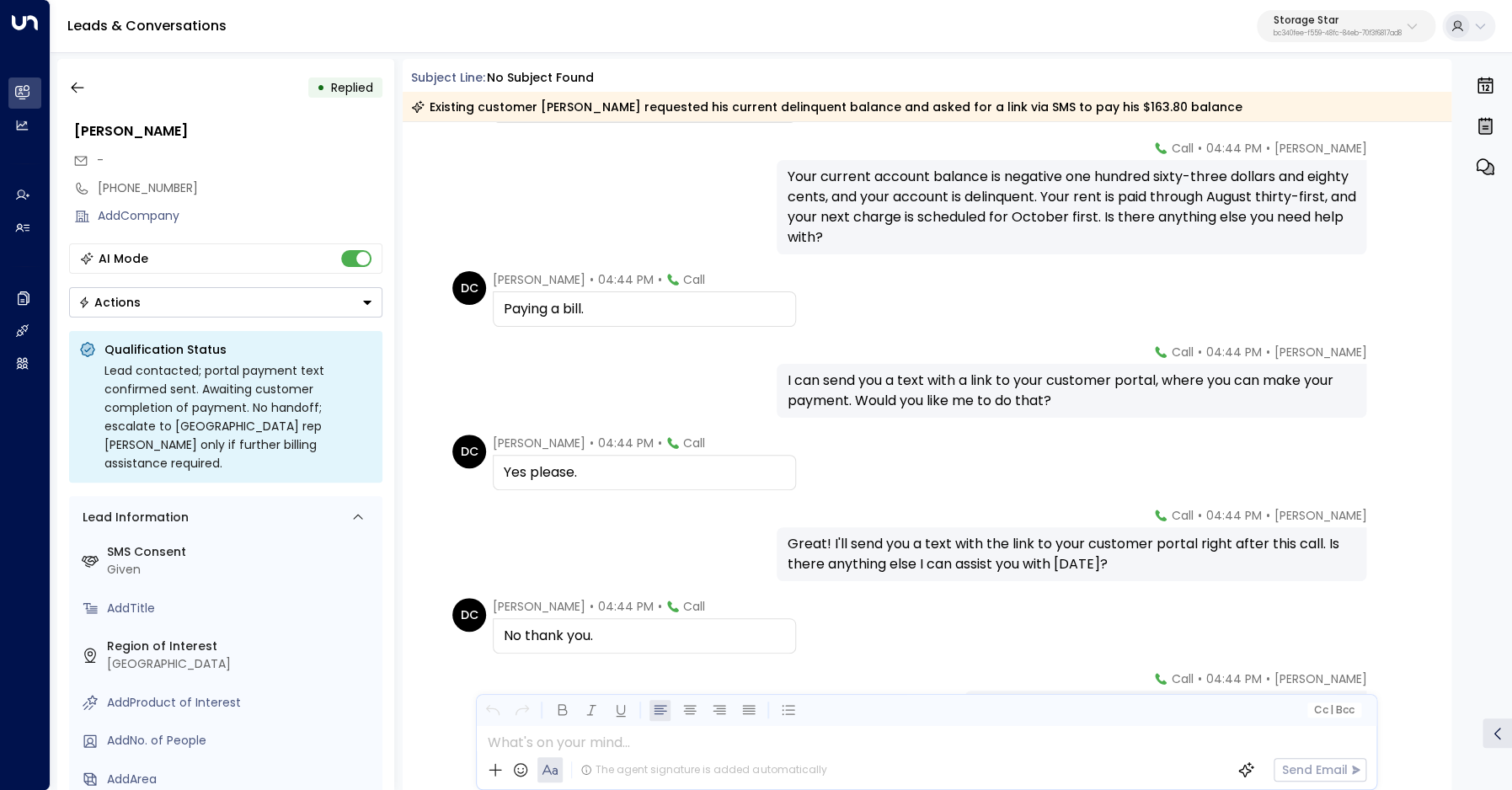
scroll to position [694, 0]
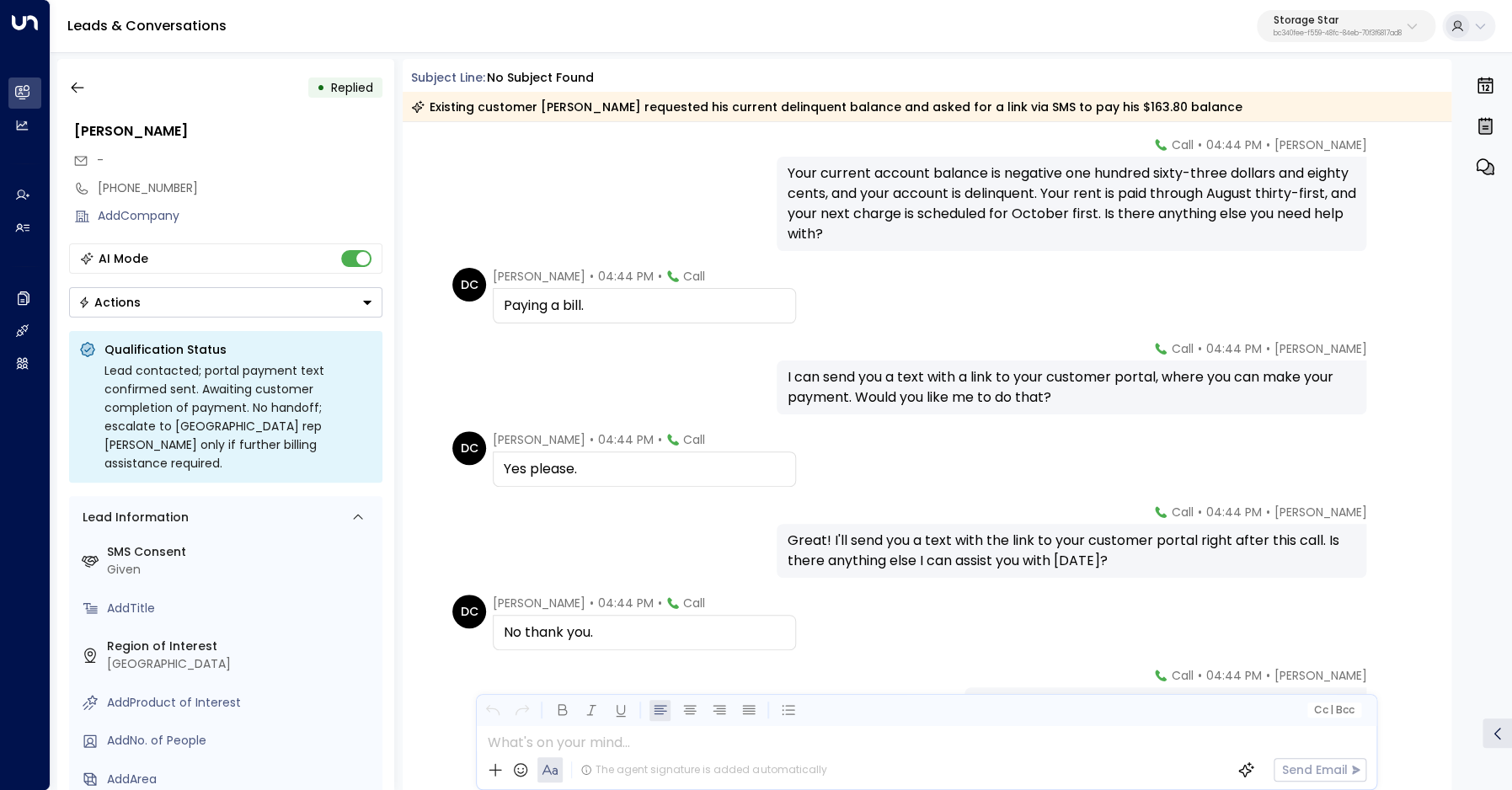
click at [569, 630] on div "No thank you." at bounding box center [644, 633] width 282 height 20
drag, startPoint x: 569, startPoint y: 630, endPoint x: 615, endPoint y: 628, distance: 46.0
click at [587, 629] on div "No thank you." at bounding box center [644, 633] width 282 height 20
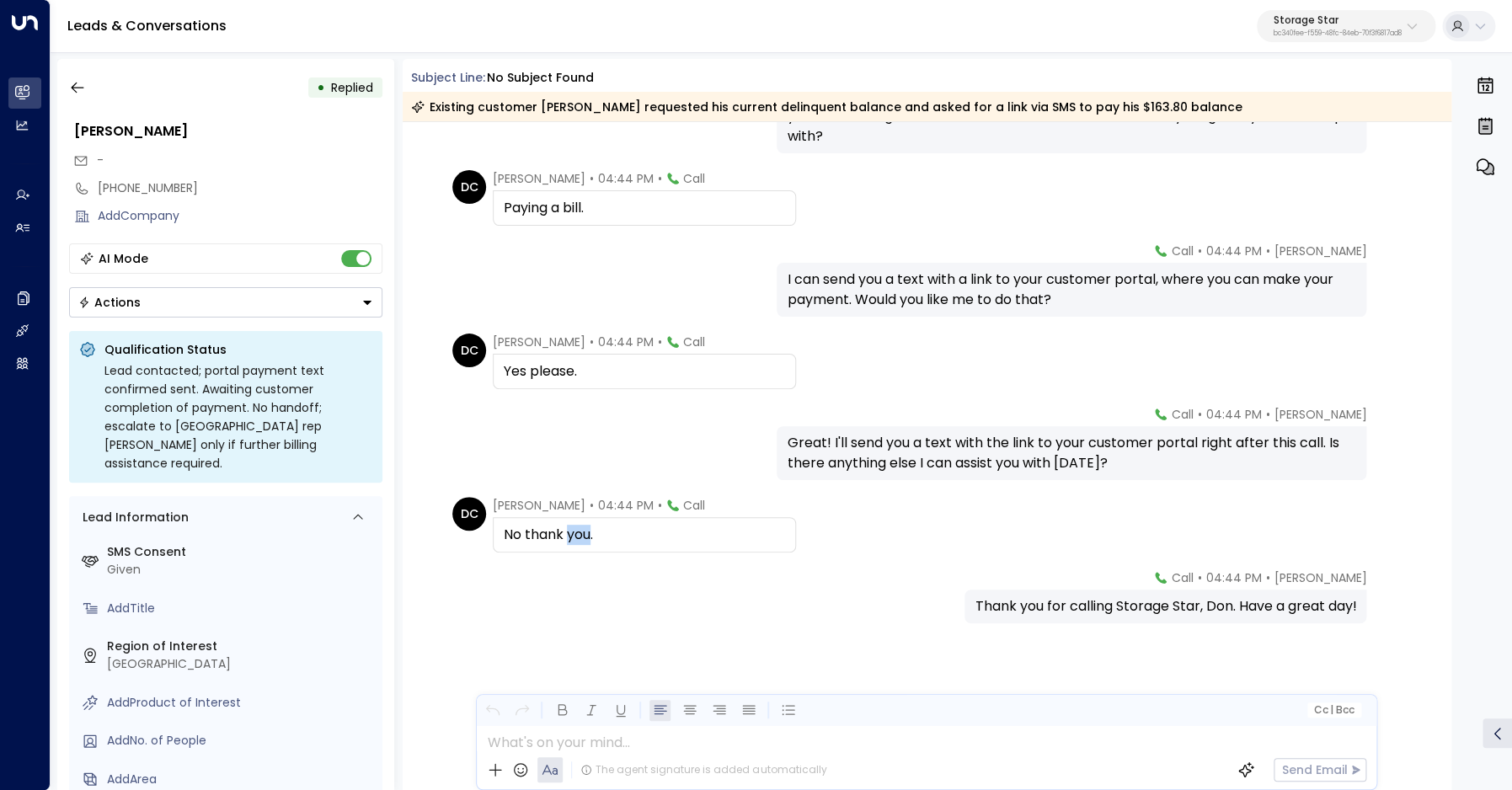
scroll to position [794, 0]
click at [1080, 603] on div "Thank you for calling Storage Star, Don. Have a great day!" at bounding box center [1166, 605] width 382 height 20
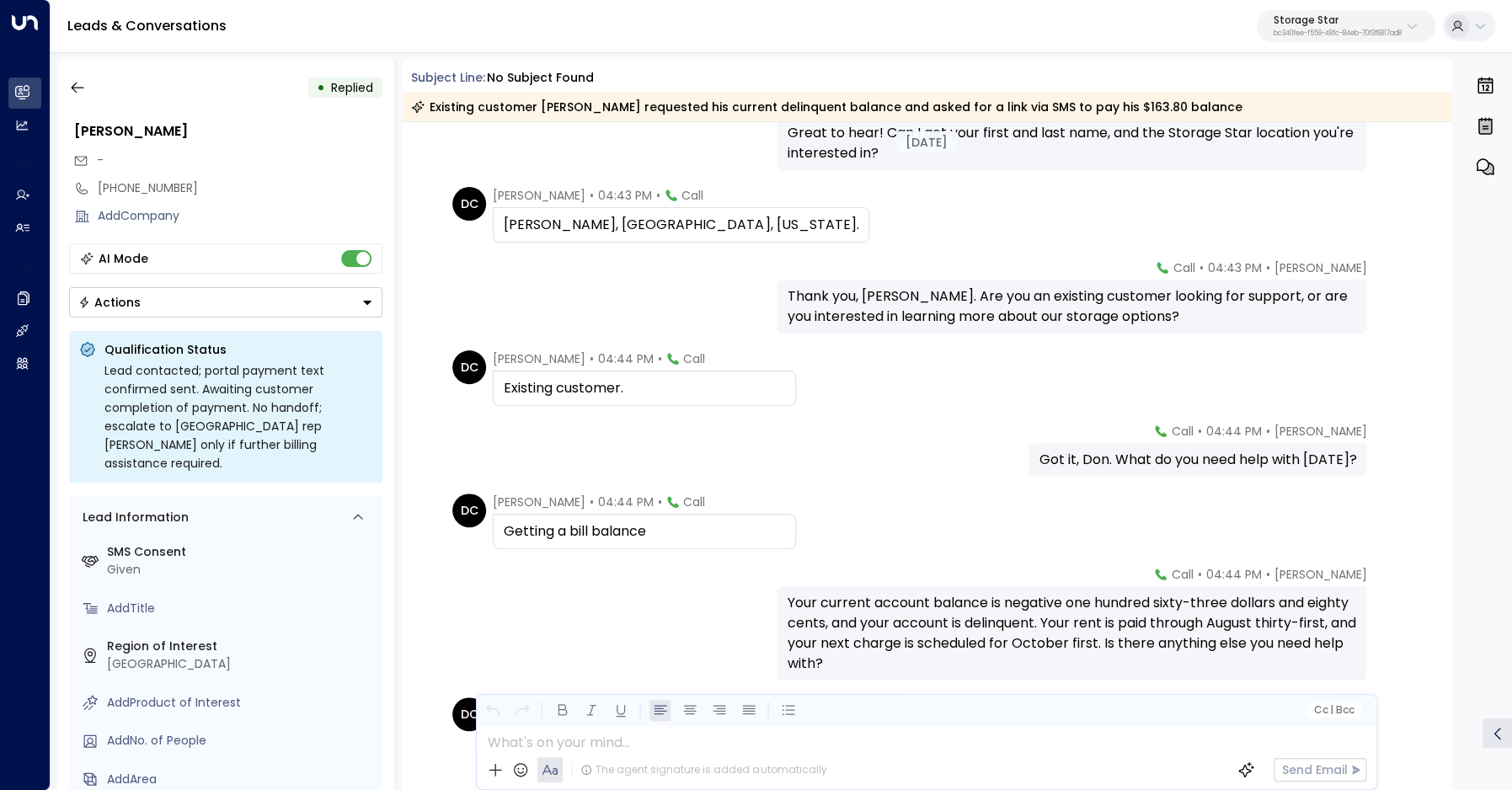
scroll to position [288, 0]
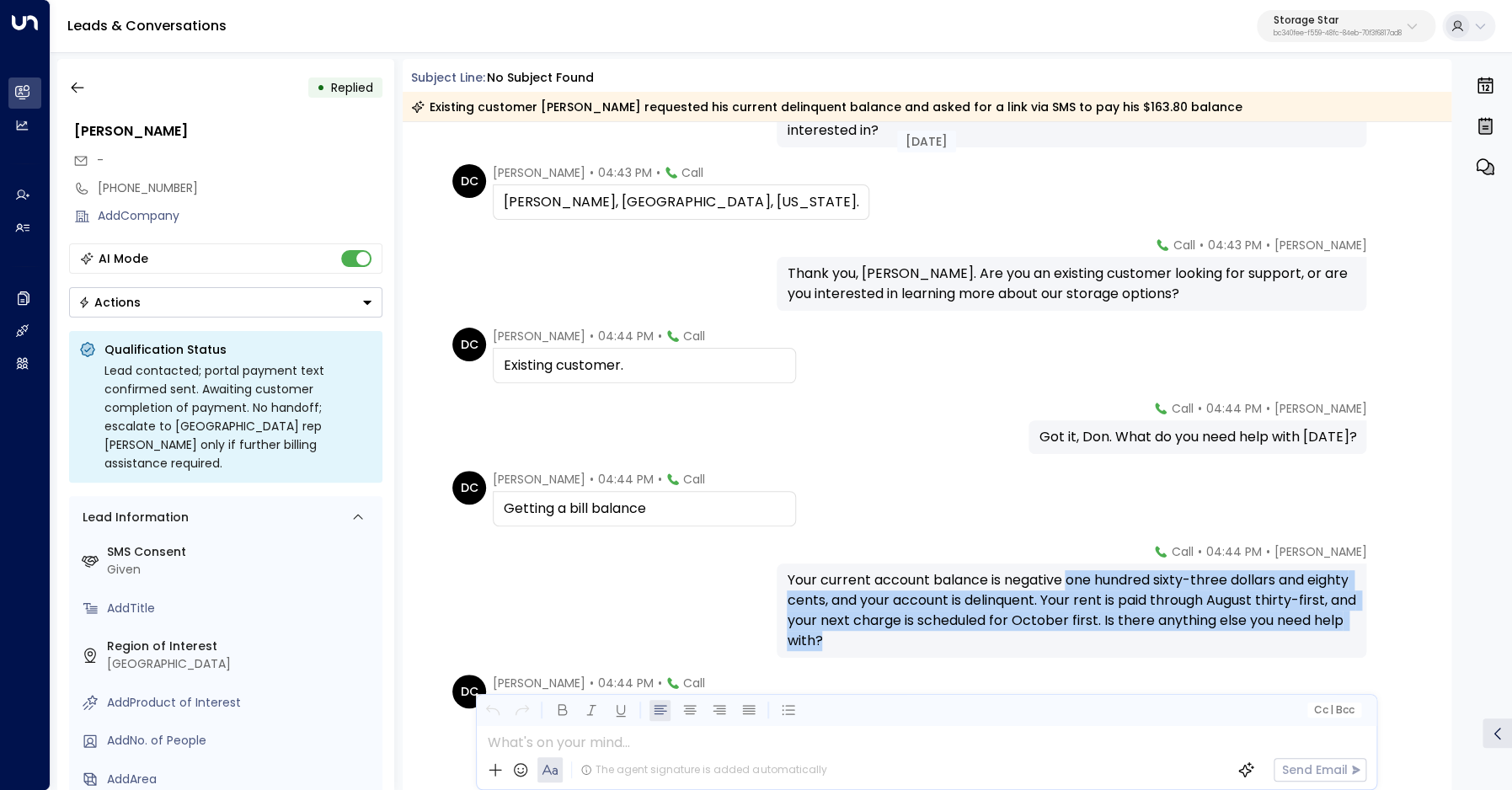
drag, startPoint x: 1070, startPoint y: 583, endPoint x: 1223, endPoint y: 635, distance: 161.6
click at [1223, 635] on div "Your current account balance is negative one hundred sixty-three dollars and ei…" at bounding box center [1071, 610] width 569 height 81
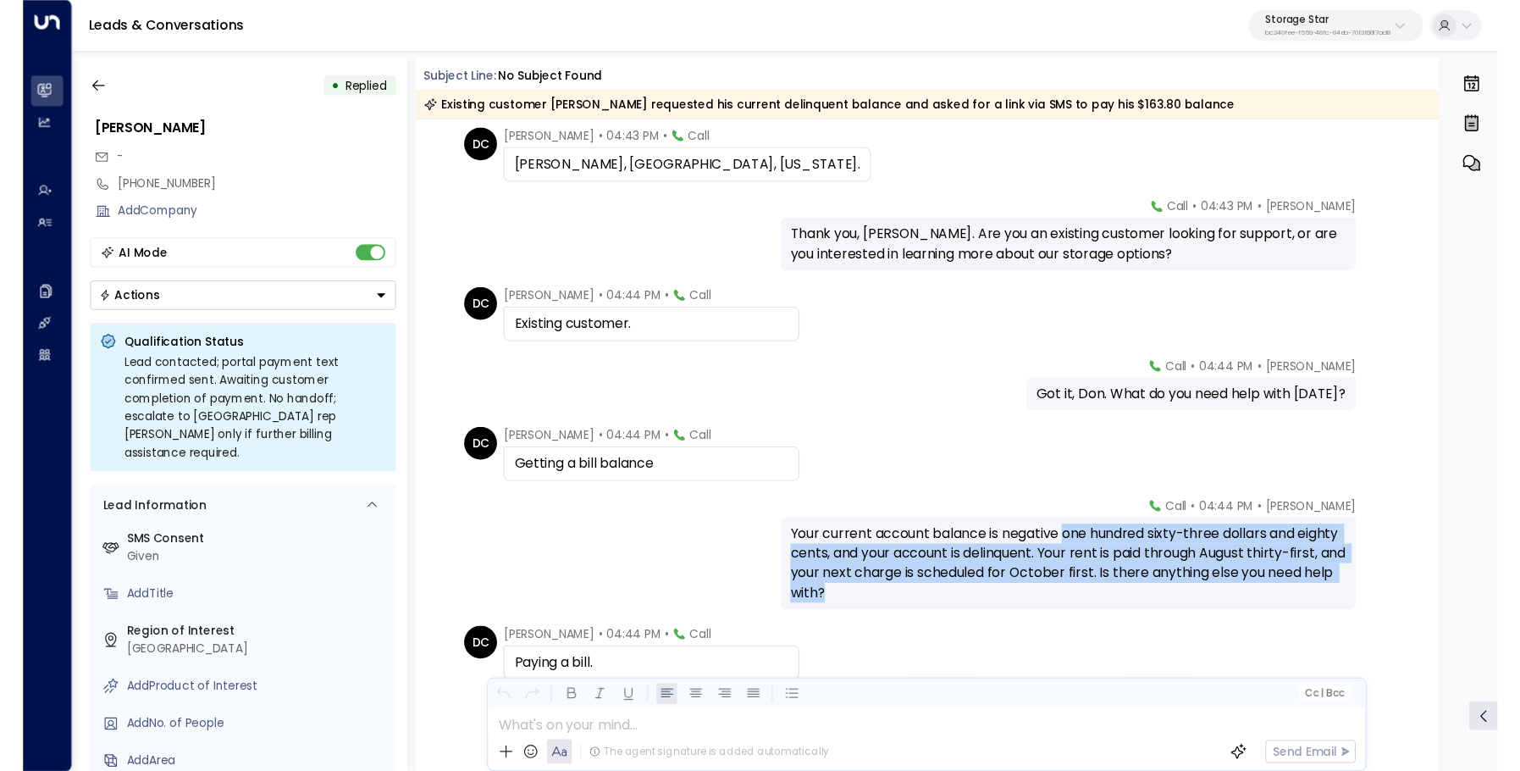
scroll to position [346, 0]
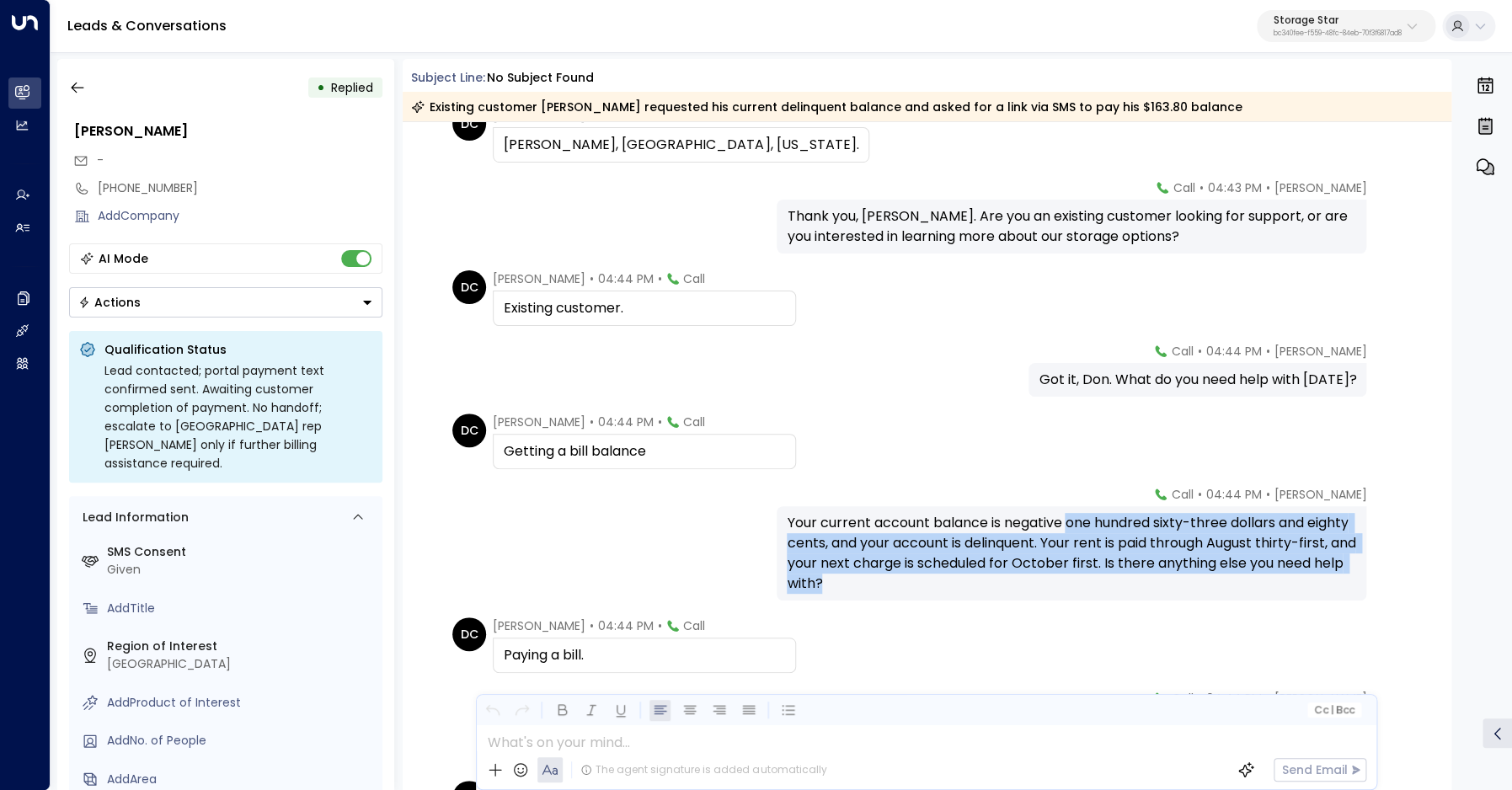
click at [1099, 525] on div "Your current account balance is negative one hundred sixty-three dollars and ei…" at bounding box center [1071, 553] width 569 height 81
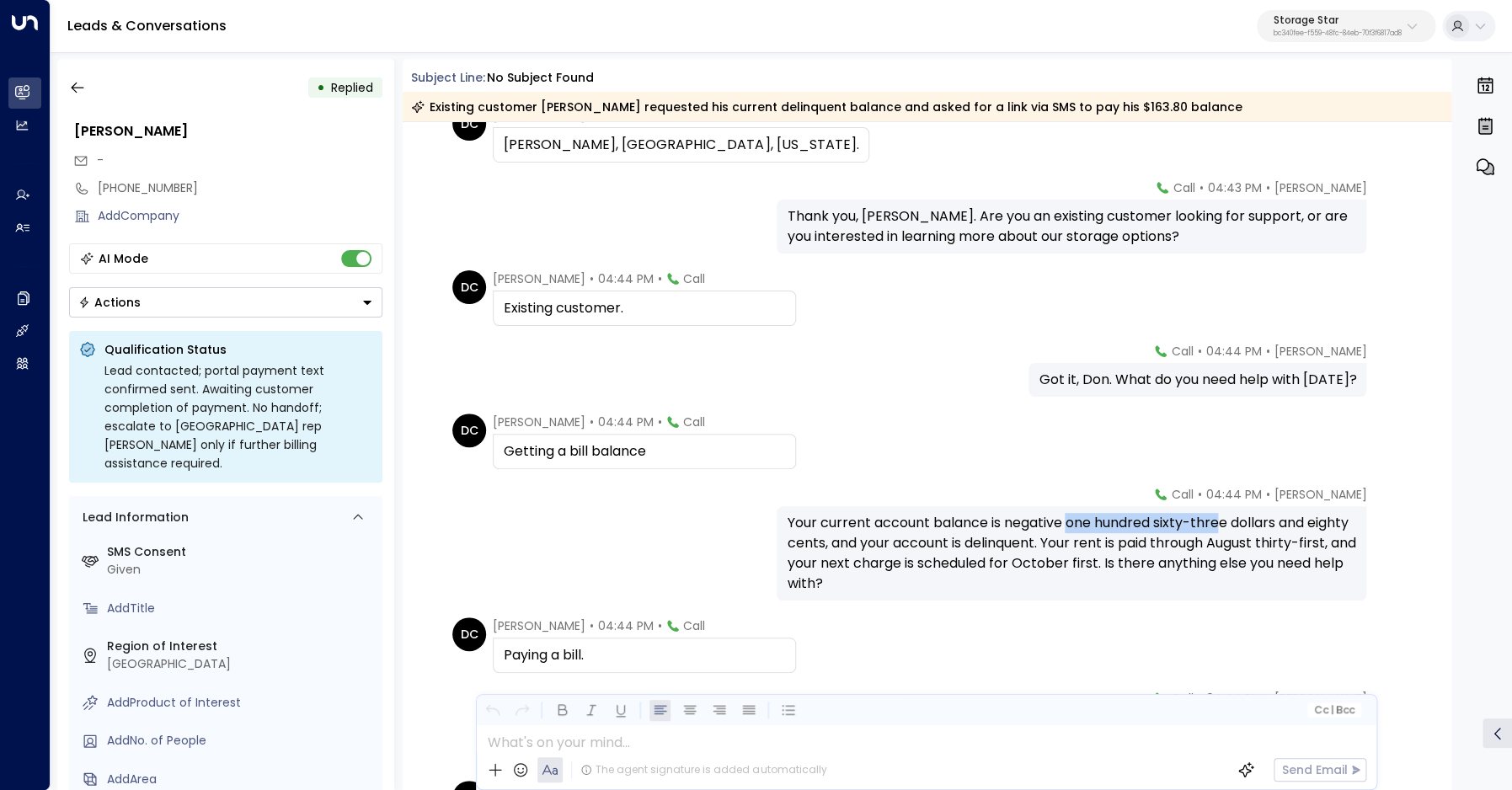
drag, startPoint x: 1070, startPoint y: 522, endPoint x: 1226, endPoint y: 525, distance: 156.0
click at [1226, 525] on div "Your current account balance is negative one hundred sixty-three dollars and ei…" at bounding box center [1071, 553] width 569 height 81
